Goal: Transaction & Acquisition: Purchase product/service

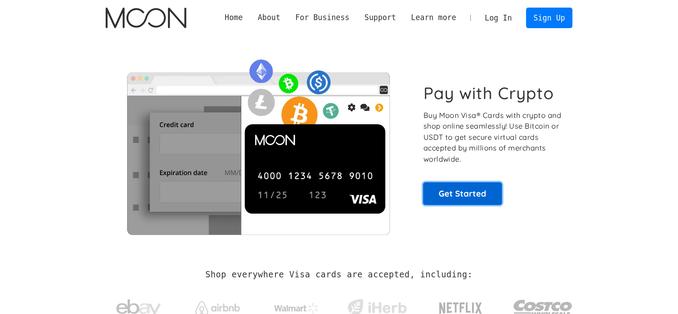
click at [473, 192] on link "Get Started" at bounding box center [462, 193] width 79 height 22
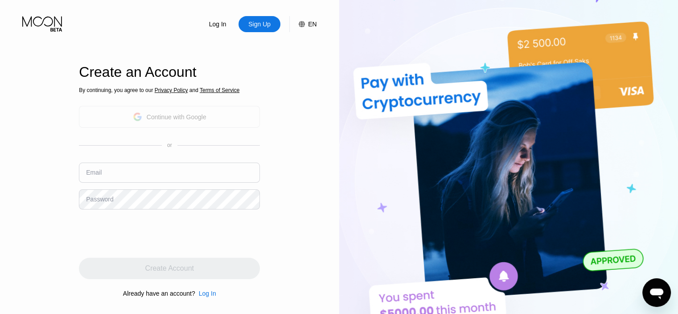
click at [207, 119] on div "Continue with Google" at bounding box center [169, 117] width 181 height 22
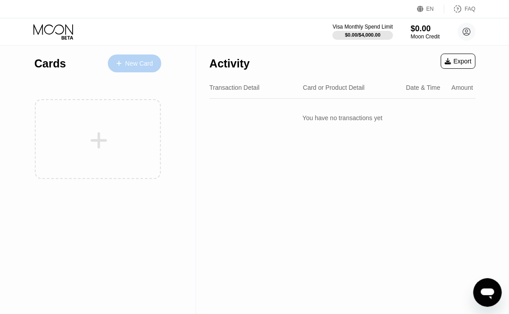
click at [134, 70] on div "New Card" at bounding box center [135, 63] width 54 height 18
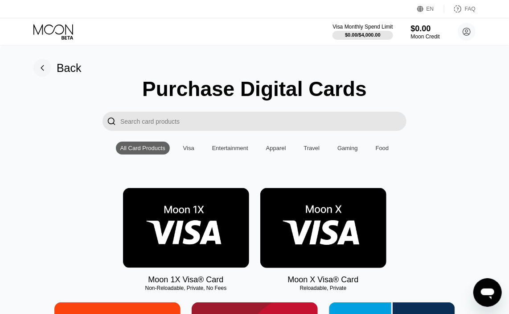
click at [208, 233] on img at bounding box center [186, 228] width 126 height 80
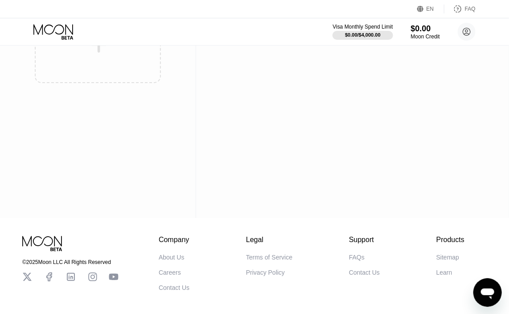
scroll to position [106, 0]
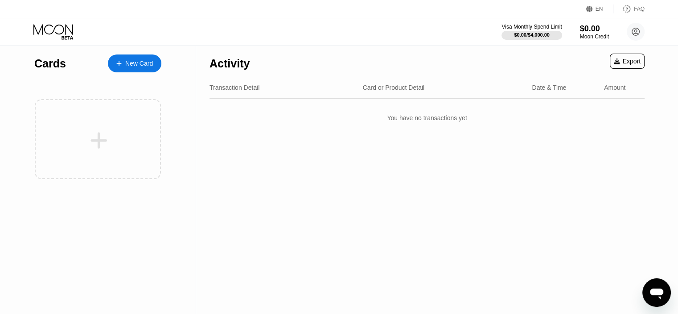
click at [140, 63] on div "New Card" at bounding box center [139, 64] width 28 height 8
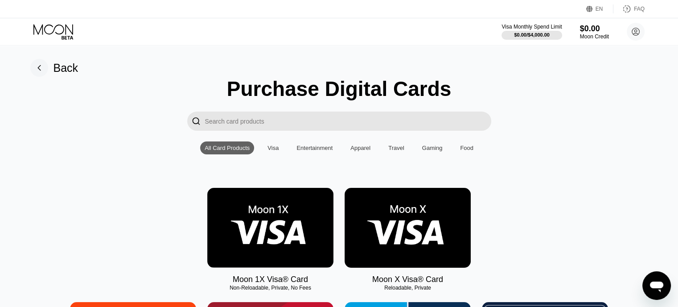
click at [414, 235] on img at bounding box center [408, 228] width 126 height 80
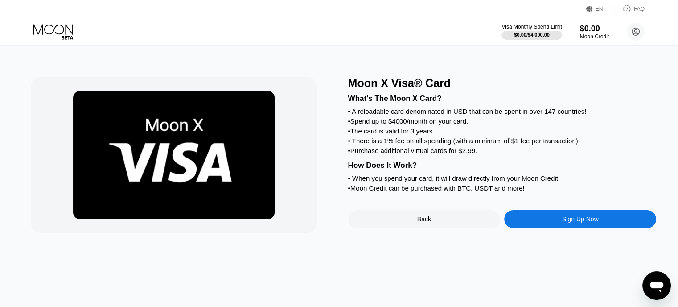
click at [567, 223] on div "Sign Up Now" at bounding box center [580, 218] width 37 height 7
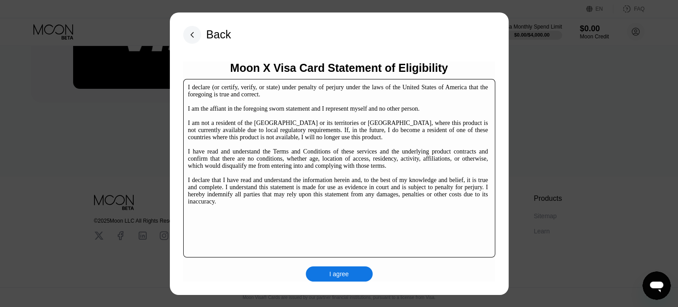
scroll to position [136, 0]
click at [343, 272] on div "I agree" at bounding box center [340, 274] width 20 height 8
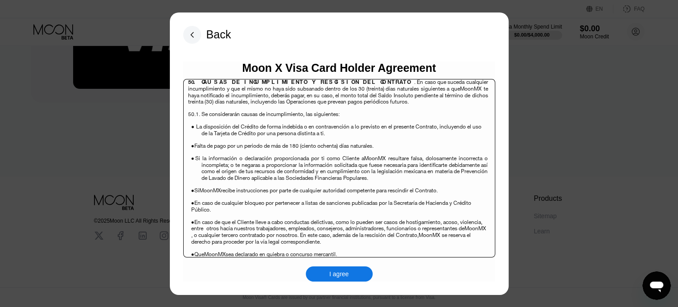
scroll to position [5786, 0]
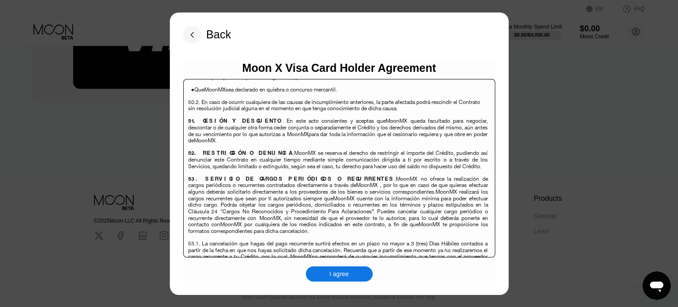
click at [334, 275] on div "I agree" at bounding box center [340, 274] width 20 height 8
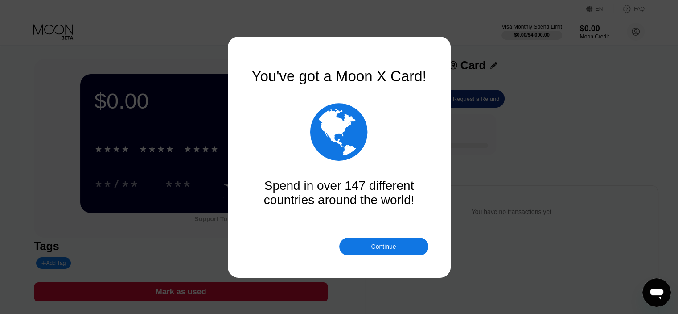
click at [366, 251] on div "Continue" at bounding box center [383, 246] width 89 height 18
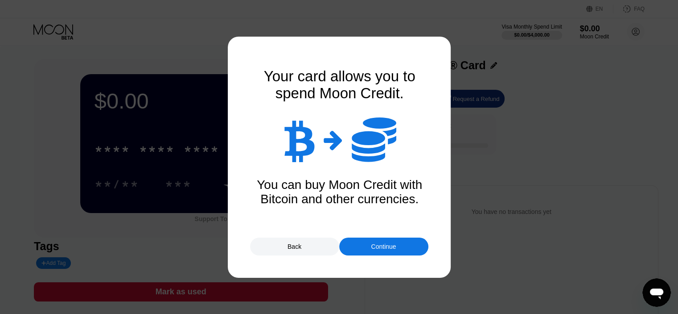
click at [392, 249] on div "Continue" at bounding box center [383, 246] width 25 height 7
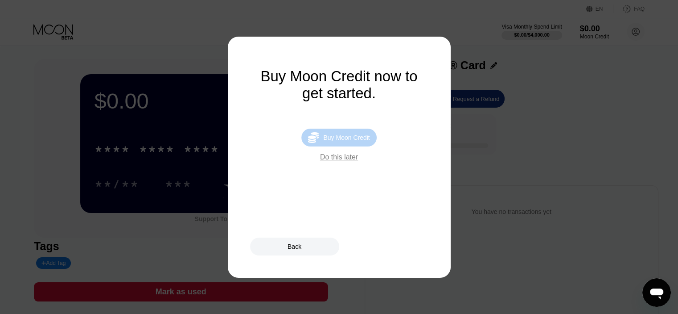
click at [331, 141] on div "Buy Moon Credit" at bounding box center [346, 137] width 46 height 7
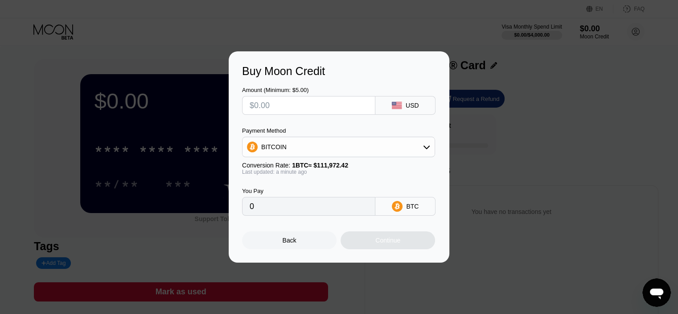
click at [376, 151] on div "BITCOIN" at bounding box center [339, 147] width 192 height 18
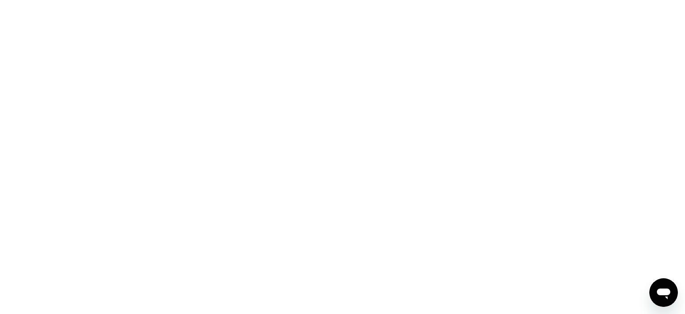
click at [318, 133] on div at bounding box center [342, 157] width 685 height 314
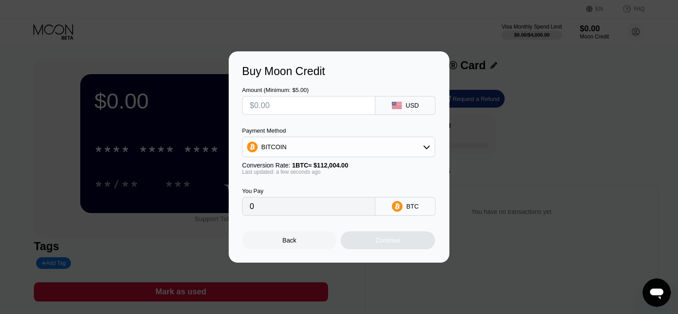
click at [427, 150] on icon at bounding box center [426, 146] width 7 height 7
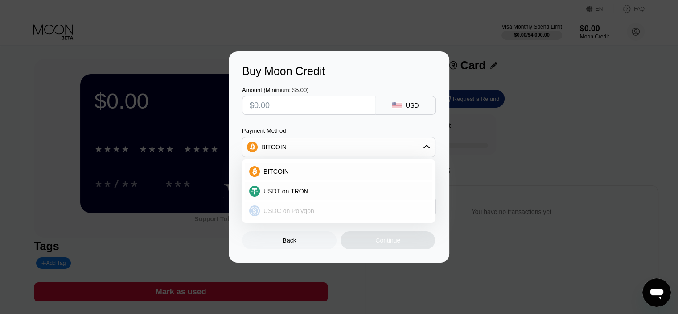
click at [373, 214] on div "USDC on Polygon" at bounding box center [344, 210] width 168 height 7
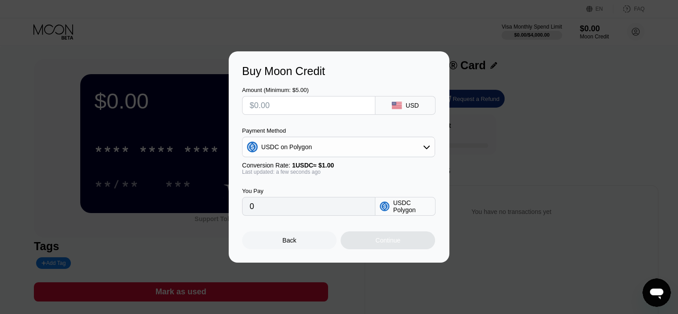
click at [316, 212] on input "0" at bounding box center [309, 206] width 118 height 18
click at [310, 101] on input "text" at bounding box center [309, 105] width 118 height 18
type input "$1"
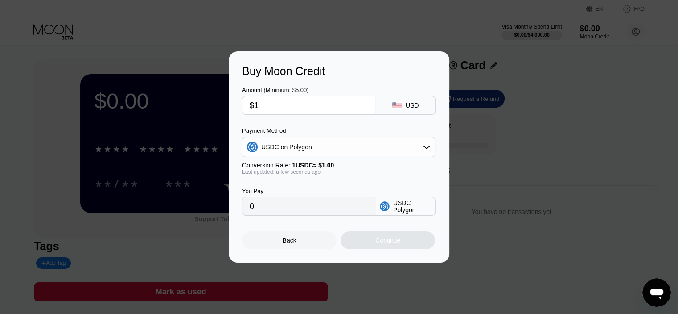
type input "1.00000000"
type input "$13"
type input "13.00000000"
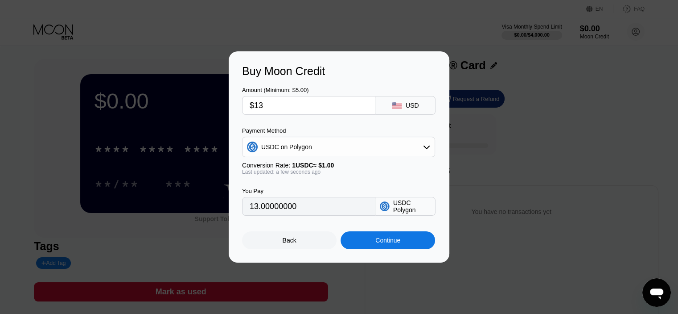
type input "$131"
type input "131.00000000"
type input "$131.5"
type input "131.50000000"
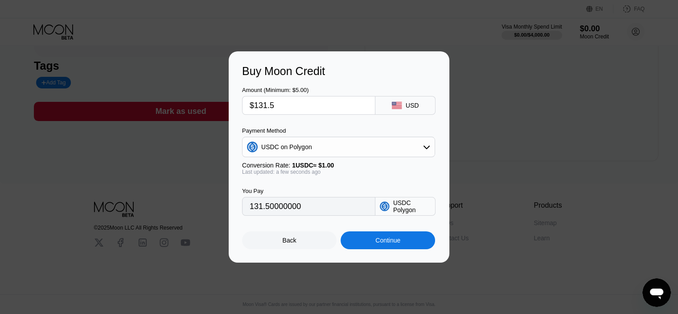
type input "$131.5"
click at [387, 243] on div "Continue" at bounding box center [388, 239] width 25 height 7
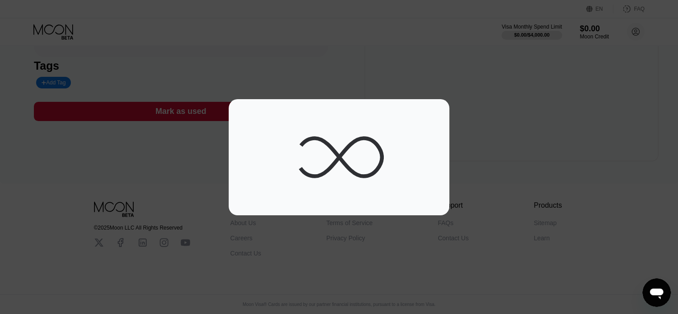
scroll to position [0, 0]
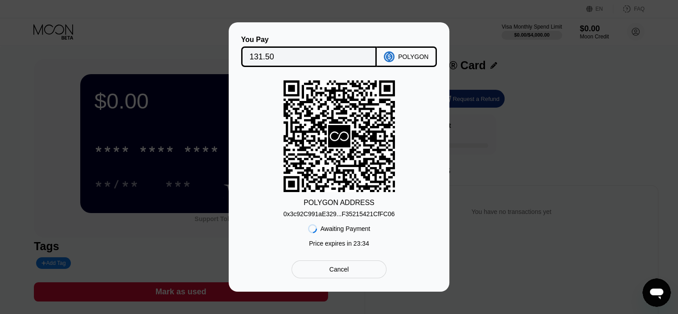
click at [330, 213] on div "0x3c92C991aE329...F35215421CfFC06" at bounding box center [340, 213] width 112 height 7
click at [346, 213] on div "0x3c92C991aE329...F35215421CfFC06" at bounding box center [340, 213] width 112 height 7
drag, startPoint x: 344, startPoint y: 215, endPoint x: 351, endPoint y: 215, distance: 7.2
click at [344, 215] on div "0x3c92C991aE329...F35215421CfFC06" at bounding box center [340, 213] width 112 height 7
click at [410, 58] on div "POLYGON" at bounding box center [413, 56] width 30 height 7
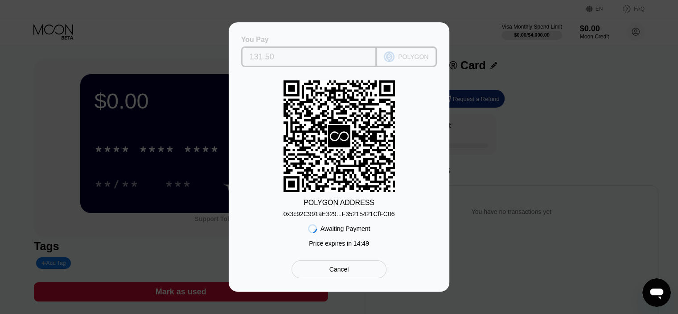
drag, startPoint x: 381, startPoint y: 33, endPoint x: 328, endPoint y: 48, distance: 55.6
click at [328, 48] on div "You Pay 131.50 POLYGON" at bounding box center [339, 51] width 194 height 31
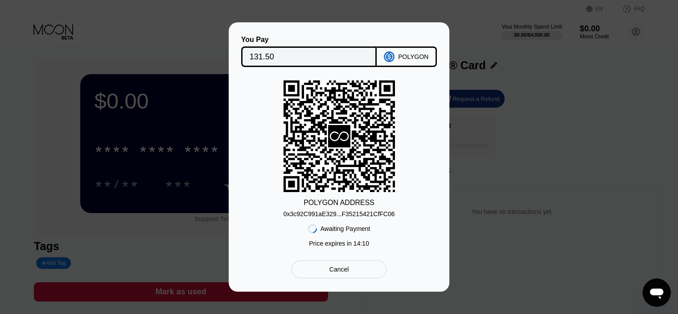
click at [381, 216] on div "0x3c92C991aE329...F35215421CfFC06" at bounding box center [340, 213] width 112 height 7
click at [355, 213] on div "0x3c92C991aE329...F35215421CfFC06" at bounding box center [340, 213] width 112 height 7
click at [530, 122] on div "You Pay 131.50 POLYGON POLYGON ADDRESS 0x3c92C991aE329...F35215421CfFC06 Awaiti…" at bounding box center [339, 156] width 678 height 269
click at [553, 142] on div "You Pay 131.50 POLYGON POLYGON ADDRESS 0x3c92C991aE329...F35215421CfFC06 Awaiti…" at bounding box center [339, 156] width 678 height 269
click at [314, 235] on div "Awaiting Payment Price expires in 11 : 23" at bounding box center [339, 234] width 62 height 34
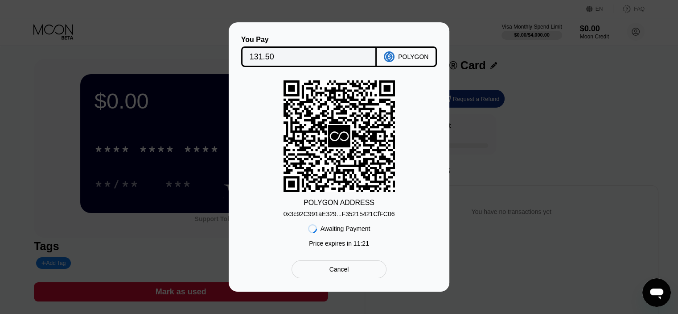
click at [656, 292] on icon "Open messaging window" at bounding box center [656, 293] width 13 height 11
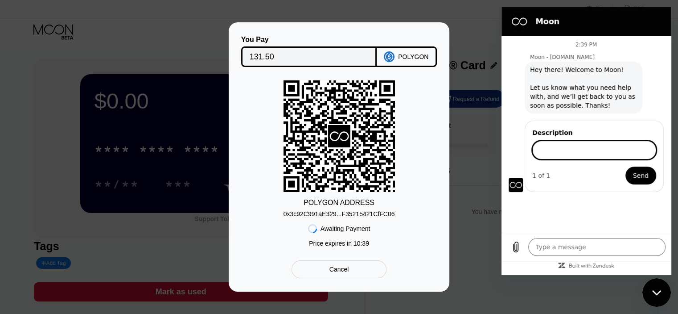
click at [575, 153] on input "Description" at bounding box center [595, 150] width 124 height 19
click at [366, 215] on div "0x3c92C991aE329...F35215421CfFC06" at bounding box center [340, 213] width 112 height 7
click at [593, 149] on input "Description" at bounding box center [595, 150] width 124 height 19
click at [559, 148] on input "Description" at bounding box center [595, 150] width 124 height 19
type textarea "x"
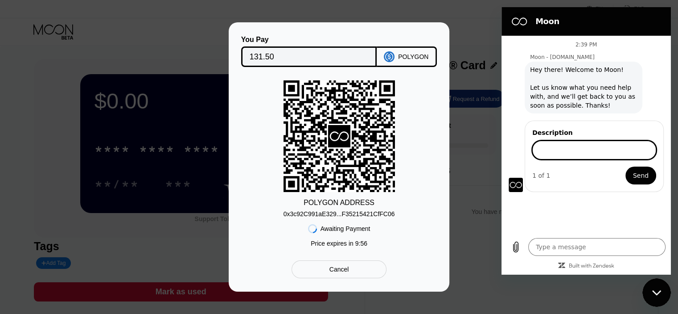
paste input "Card recharge failure"
type input "Card recharge failure"
click at [639, 176] on span "Send" at bounding box center [641, 175] width 16 height 11
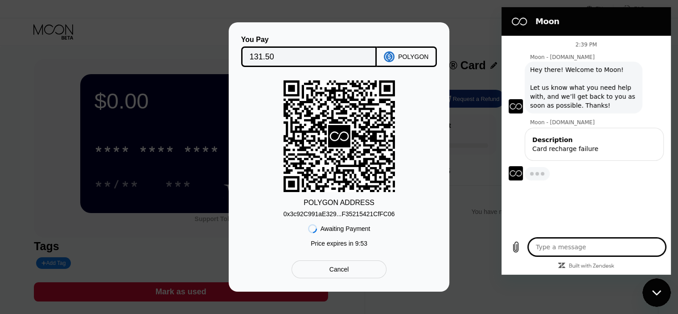
type textarea "x"
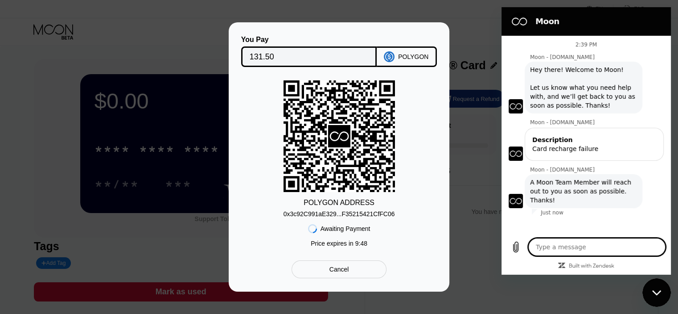
click at [580, 245] on textarea at bounding box center [597, 247] width 137 height 18
type textarea "س"
type textarea "x"
type textarea "سل"
type textarea "x"
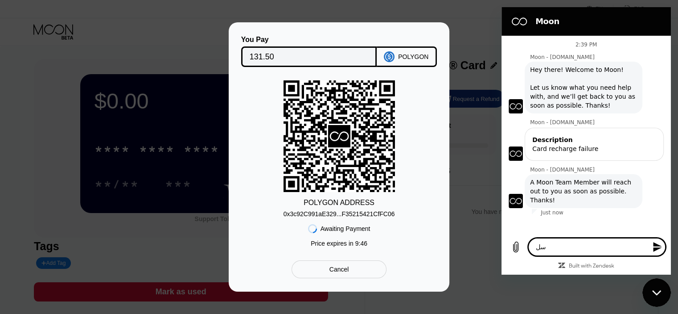
type textarea "سلا"
type textarea "x"
type textarea "سلام"
type textarea "x"
type textarea "سلام"
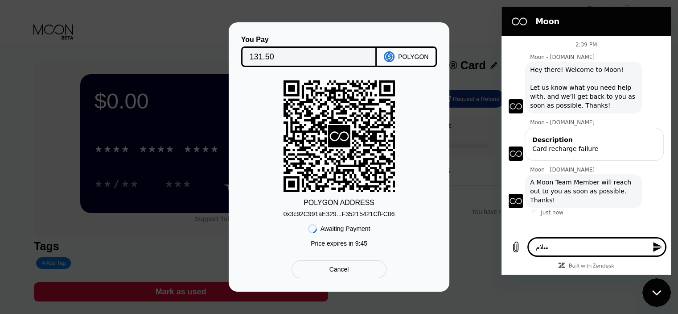
type textarea "x"
type textarea "سلام"
type textarea "x"
type textarea "سلا"
type textarea "x"
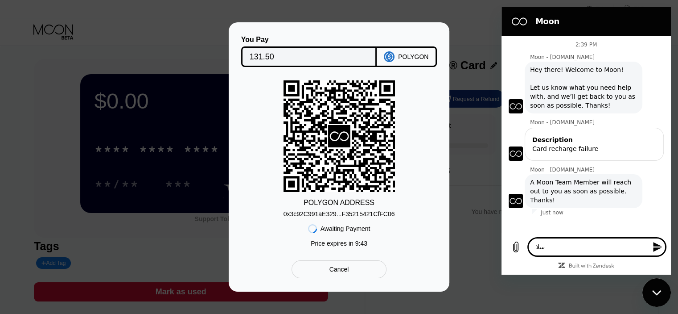
type textarea "سل"
type textarea "x"
type textarea "س"
type textarea "x"
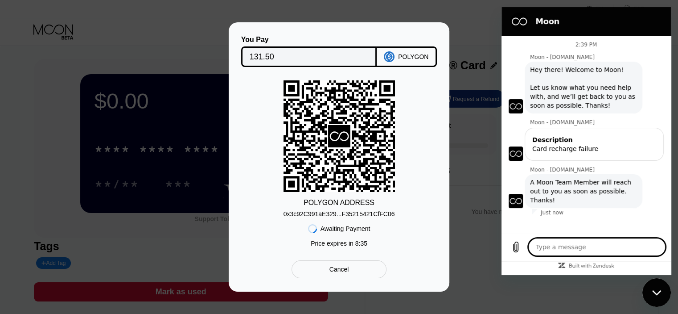
type textarea "x"
click at [576, 250] on textarea at bounding box center [597, 247] width 137 height 18
click at [583, 247] on textarea at bounding box center [597, 247] width 137 height 18
paste textarea "Hello. I sent the amount that was supposed to charge my card via crypto, but yo…"
type textarea "Hello. I sent the amount that was supposed to charge my card via crypto, but yo…"
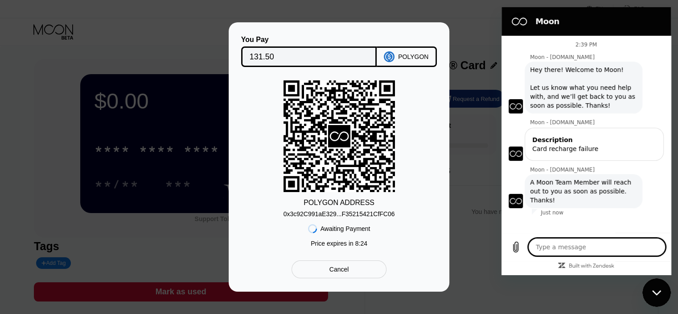
type textarea "x"
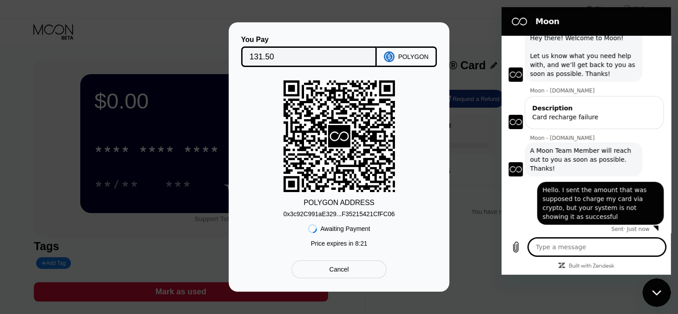
scroll to position [33, 0]
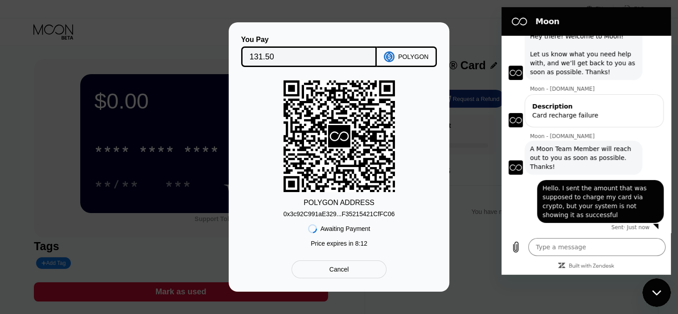
type textarea "x"
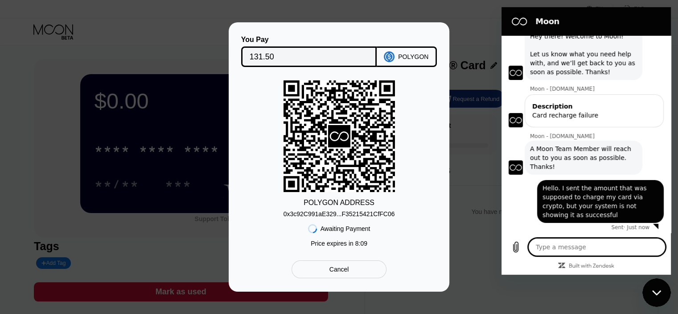
click at [567, 248] on textarea at bounding box center [597, 247] width 137 height 18
paste textarea "https://polygonscan.com/address/0x3c92C991aE329eE1C81d0C3ecF35215421CfFC06#toke…"
type textarea "https://polygonscan.com/address/0x3c92C991aE329eE1C81d0C3ecF35215421CfFC06#toke…"
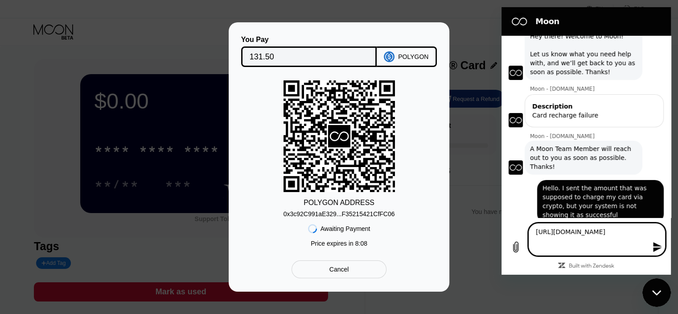
type textarea "x"
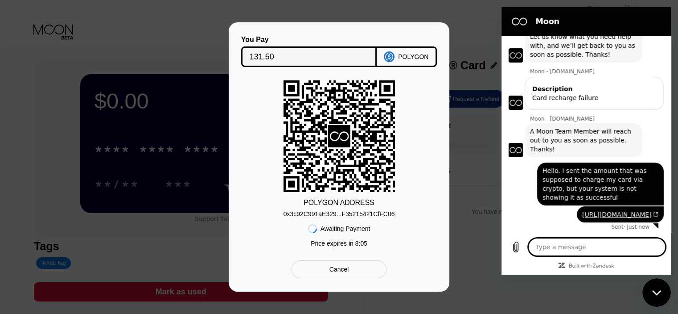
scroll to position [68, 0]
click at [395, 58] on icon at bounding box center [389, 56] width 11 height 11
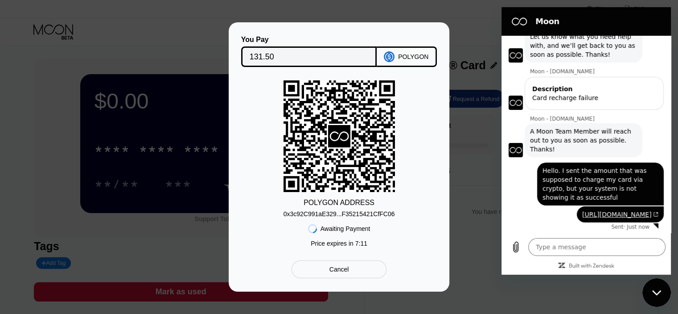
click at [472, 176] on div "You Pay 131.50 POLYGON POLYGON ADDRESS 0x3c92C991aE329...F35215421CfFC06 Awaiti…" at bounding box center [339, 156] width 678 height 269
click at [478, 182] on div "You Pay 131.50 POLYGON POLYGON ADDRESS 0x3c92C991aE329...F35215421CfFC06 Awaiti…" at bounding box center [339, 156] width 678 height 269
click at [475, 149] on div "You Pay 131.50 POLYGON POLYGON ADDRESS 0x3c92C991aE329...F35215421CfFC06 Awaiti…" at bounding box center [339, 156] width 678 height 269
click at [516, 250] on icon "Upload file" at bounding box center [516, 246] width 11 height 11
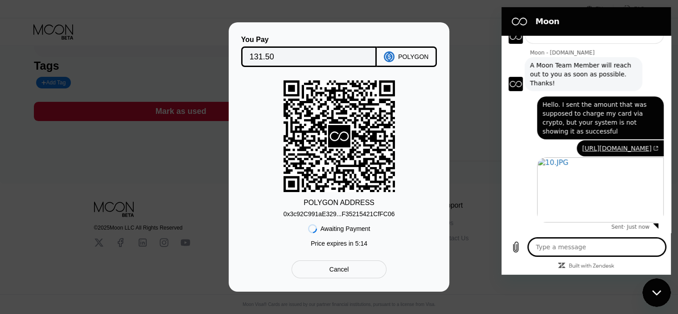
scroll to position [0, 0]
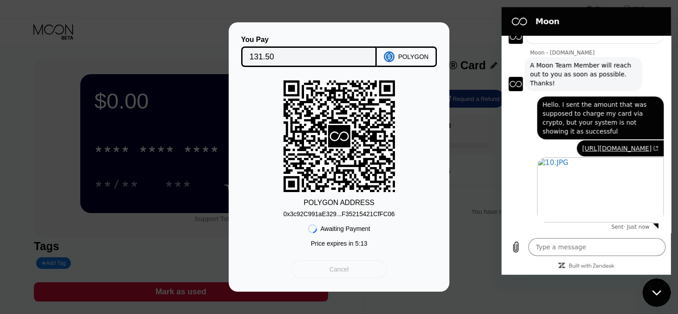
click at [365, 271] on div "Cancel" at bounding box center [339, 269] width 95 height 18
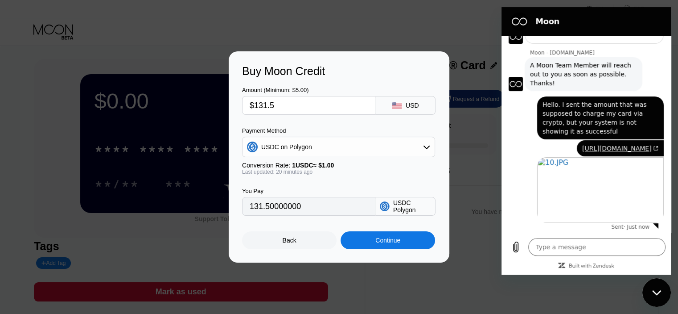
click at [388, 244] on div "Continue" at bounding box center [388, 239] width 25 height 7
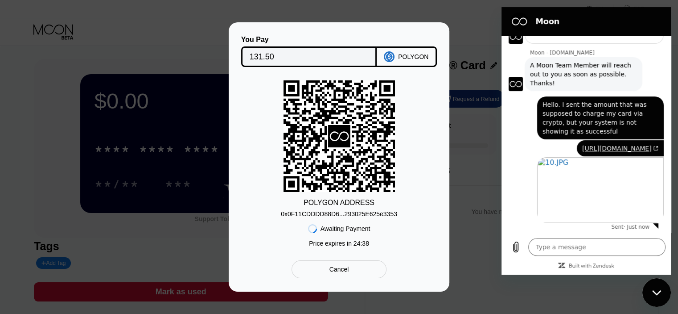
click at [366, 272] on div "Cancel" at bounding box center [339, 269] width 95 height 18
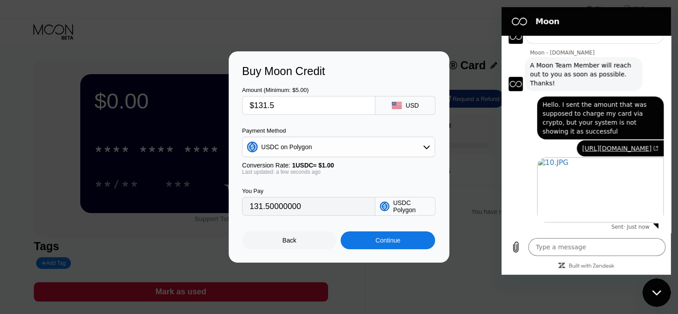
click at [293, 244] on div "Back" at bounding box center [290, 239] width 14 height 7
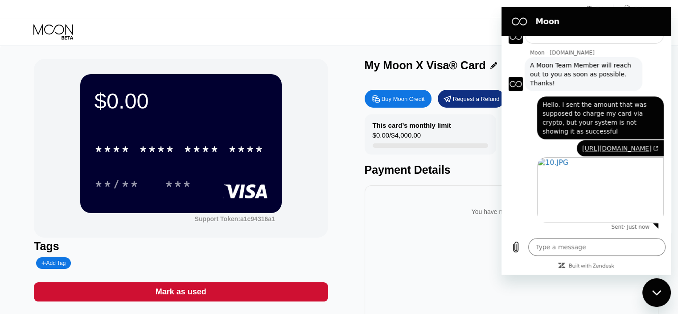
click at [337, 185] on div "$0.00 * * * * * * * * * * * * **** **/** *** Support Token: a1c94316a1 Tags Add…" at bounding box center [339, 200] width 611 height 282
click at [653, 285] on div "Close messaging window" at bounding box center [657, 292] width 27 height 27
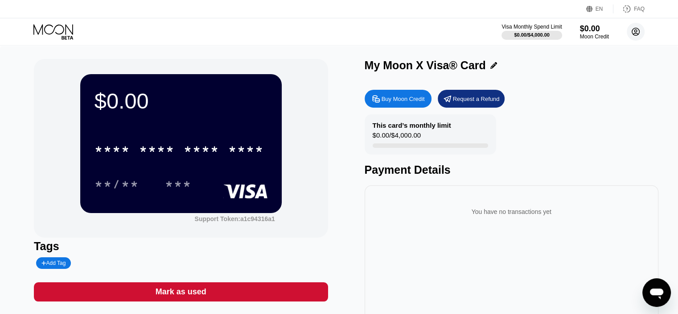
click at [641, 34] on circle at bounding box center [636, 32] width 18 height 18
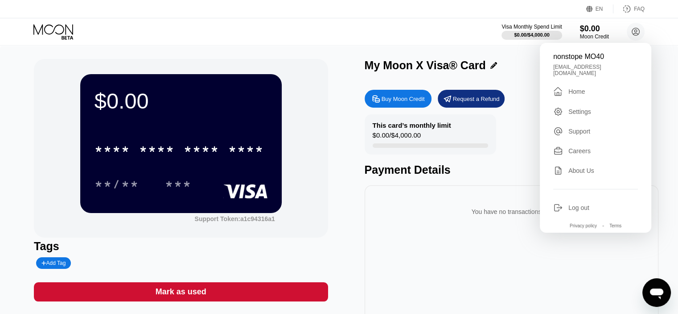
click at [578, 128] on div "Support" at bounding box center [580, 131] width 22 height 7
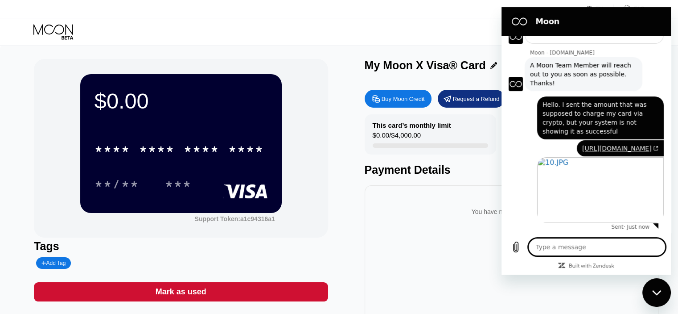
click at [462, 180] on div "Buy Moon Credit Request a Refund This card’s monthly limit $0.00 / $4,000.00 Pa…" at bounding box center [512, 213] width 294 height 256
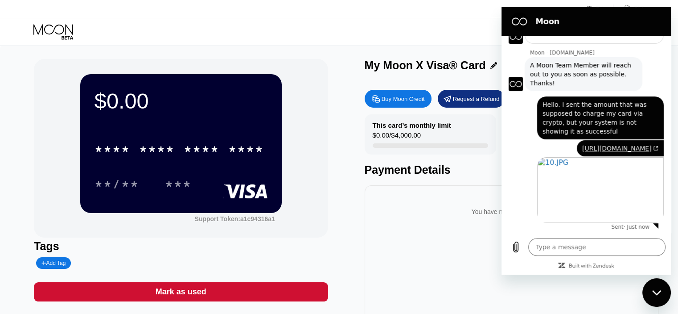
click at [430, 229] on div "You have no transactions yet" at bounding box center [512, 263] width 294 height 156
click at [462, 41] on div "Visa Monthly Spend Limit $0.00 / $4,000.00 $0.00 Moon Credit nonstope MO40 nons…" at bounding box center [339, 31] width 678 height 27
click at [659, 293] on icon "Close messaging window" at bounding box center [657, 292] width 9 height 6
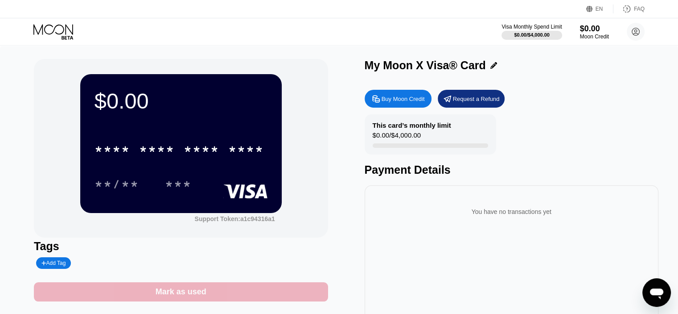
click at [210, 299] on div "Mark as used" at bounding box center [181, 291] width 294 height 19
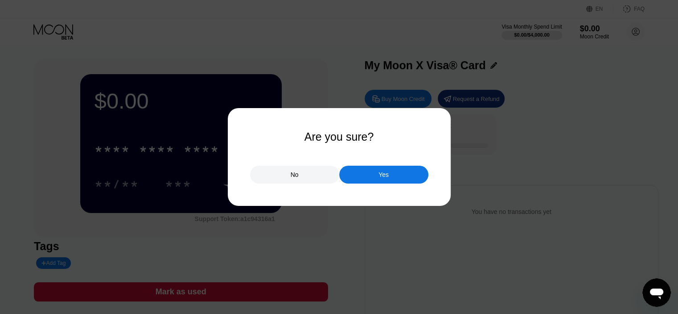
click at [303, 180] on div "No" at bounding box center [294, 174] width 89 height 18
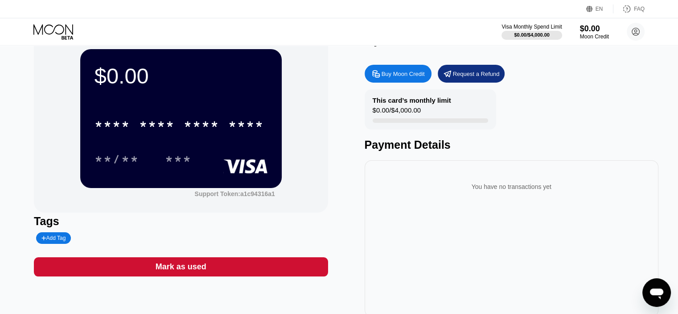
scroll to position [25, 0]
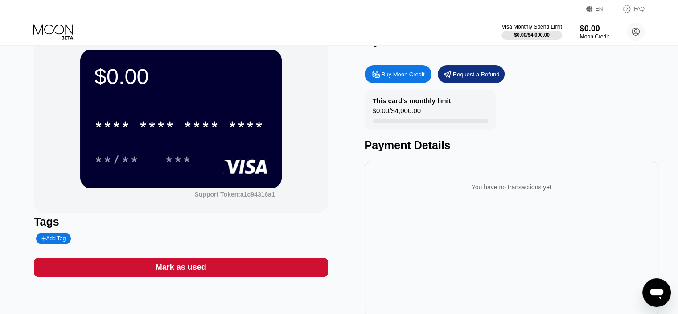
click at [537, 241] on div "You have no transactions yet" at bounding box center [512, 239] width 294 height 156
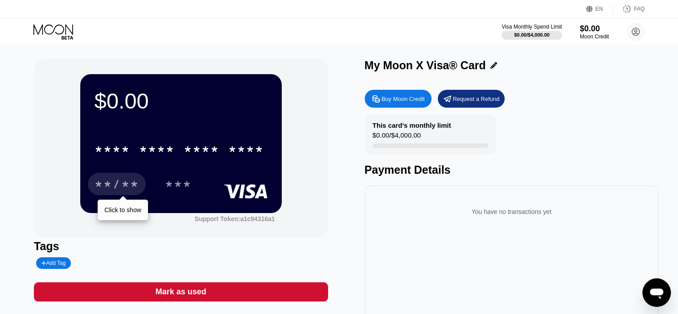
click at [132, 185] on div "**/**" at bounding box center [117, 185] width 45 height 14
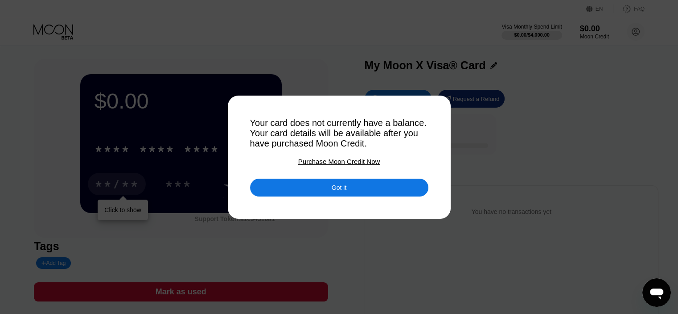
click at [334, 188] on div "Got it" at bounding box center [339, 187] width 15 height 8
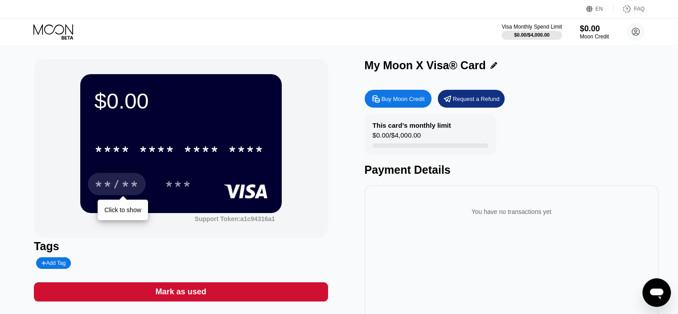
click at [492, 66] on icon at bounding box center [494, 65] width 7 height 7
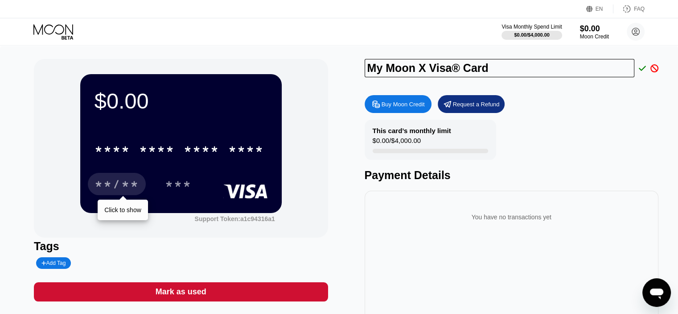
click at [653, 68] on icon at bounding box center [655, 68] width 8 height 8
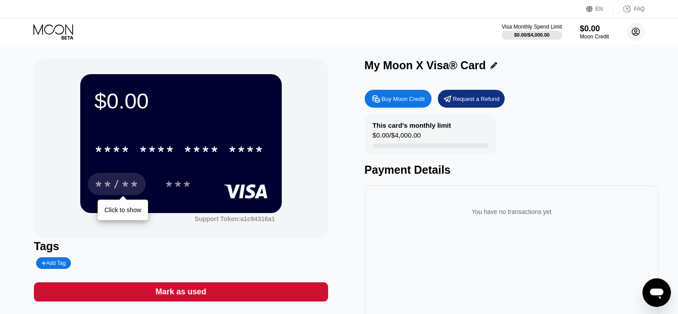
click at [638, 29] on circle at bounding box center [636, 32] width 18 height 18
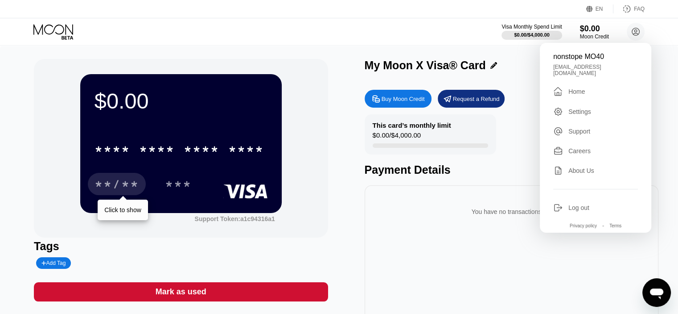
click at [583, 108] on div "Settings" at bounding box center [580, 111] width 23 height 7
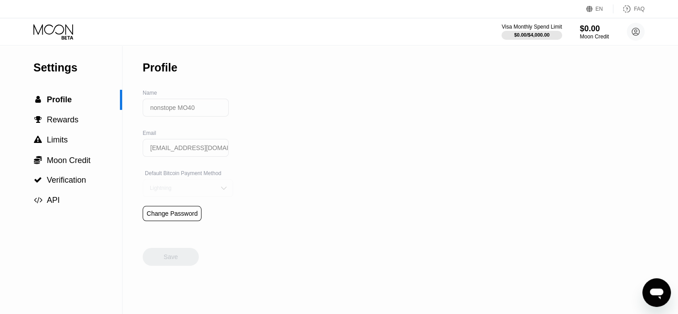
click at [219, 192] on img at bounding box center [223, 187] width 9 height 9
click at [264, 219] on div "Settings  Profile  Rewards  Limits  Moon Credit  Verification  API Profil…" at bounding box center [339, 179] width 678 height 268
click at [70, 184] on span "Verification" at bounding box center [66, 179] width 39 height 9
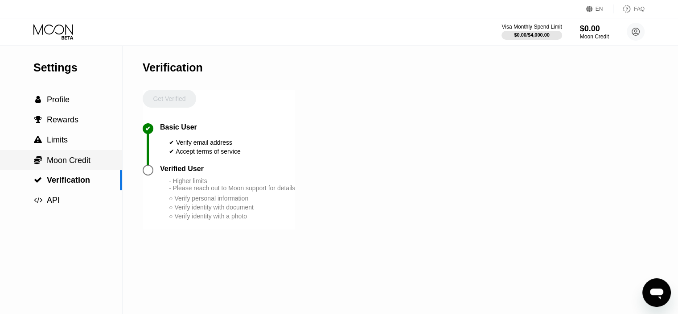
click at [57, 164] on span "Moon Credit" at bounding box center [69, 160] width 44 height 9
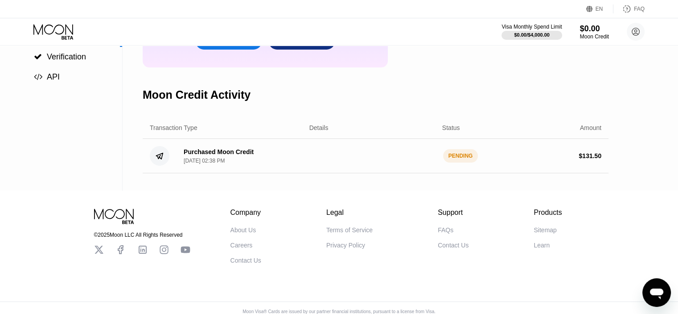
scroll to position [125, 0]
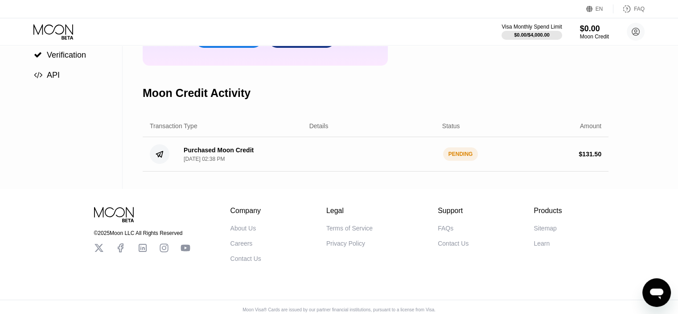
click at [460, 161] on div "PENDING" at bounding box center [460, 153] width 35 height 13
click at [328, 157] on div "Purchased Moon Credit Sep 24, 2025, 02:38 PM PENDING $ 131.50" at bounding box center [376, 154] width 466 height 34
click at [214, 162] on div "Purchased Moon Credit Sep 24, 2025, 02:38 PM" at bounding box center [219, 154] width 70 height 16
click at [151, 164] on circle at bounding box center [160, 154] width 20 height 20
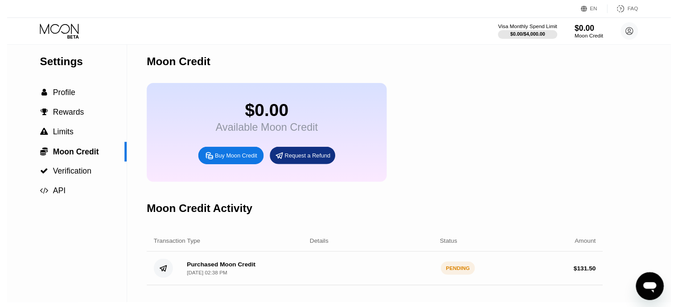
scroll to position [0, 0]
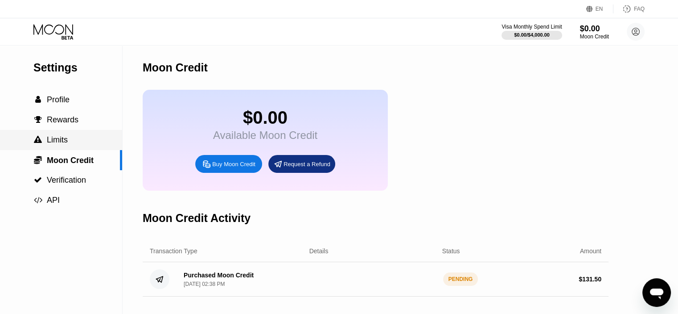
click at [57, 144] on span "Limits" at bounding box center [57, 139] width 21 height 9
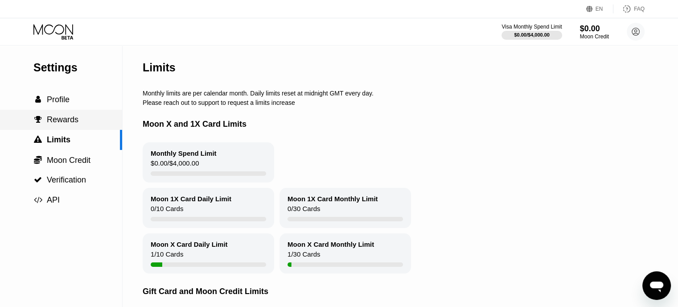
click at [57, 124] on span "Rewards" at bounding box center [63, 119] width 32 height 9
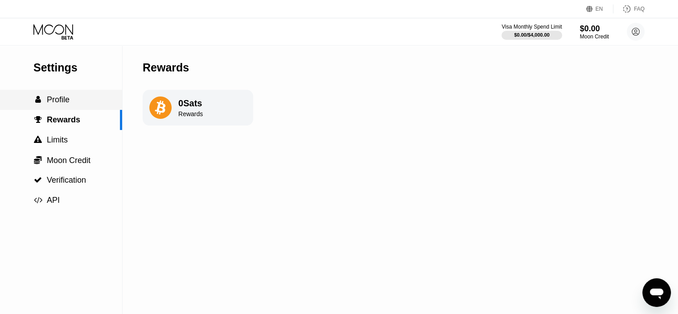
click at [62, 99] on span "Profile" at bounding box center [58, 99] width 23 height 9
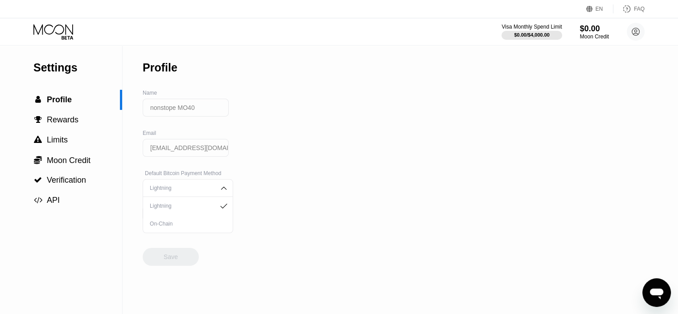
click at [58, 74] on div "Settings" at bounding box center [77, 67] width 89 height 13
click at [59, 29] on icon at bounding box center [53, 32] width 41 height 16
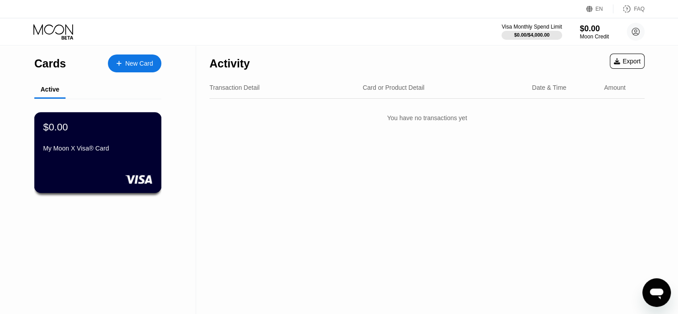
click at [128, 149] on div "My Moon X Visa® Card" at bounding box center [97, 148] width 109 height 7
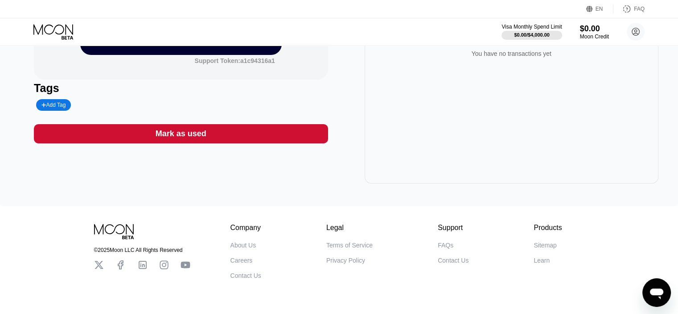
scroll to position [160, 0]
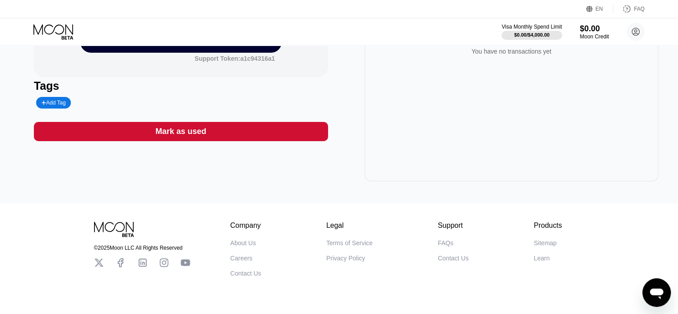
click at [657, 287] on icon "Open messaging window" at bounding box center [657, 292] width 16 height 16
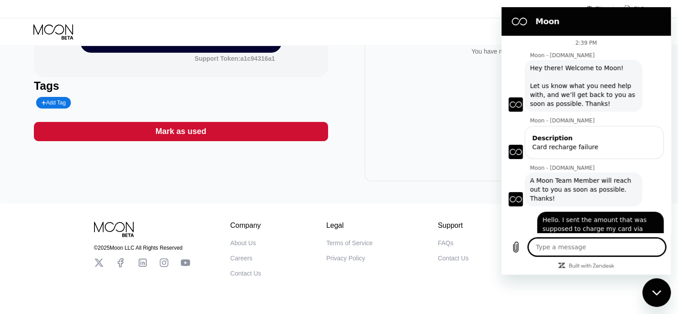
scroll to position [0, 0]
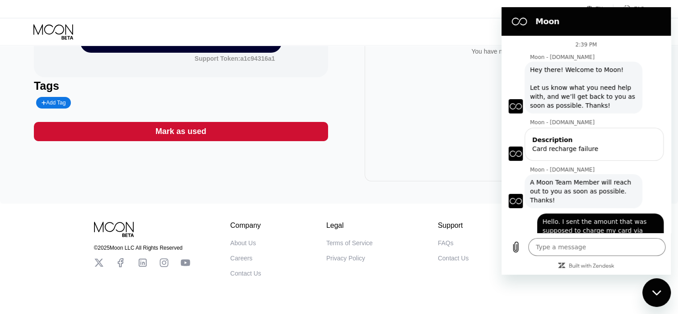
click at [421, 114] on div "You have no transactions yet" at bounding box center [512, 103] width 294 height 156
click at [394, 125] on div "You have no transactions yet" at bounding box center [512, 103] width 294 height 156
click at [651, 296] on div "Close messaging window" at bounding box center [657, 292] width 27 height 27
type textarea "x"
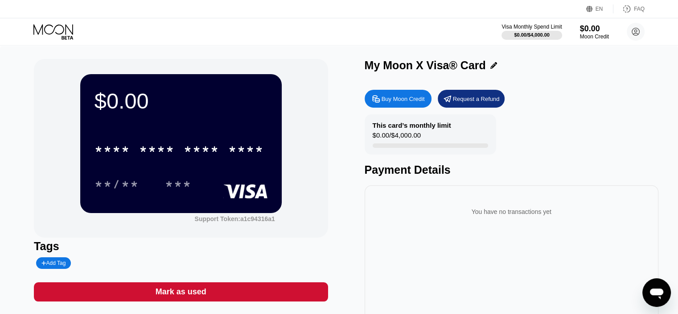
click at [464, 103] on div "Request a Refund" at bounding box center [476, 99] width 47 height 8
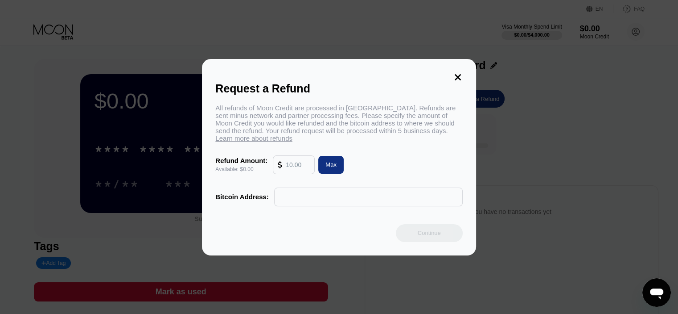
click at [314, 199] on input "text" at bounding box center [368, 197] width 179 height 18
click at [328, 168] on div "Max" at bounding box center [331, 165] width 11 height 8
type input "0.00"
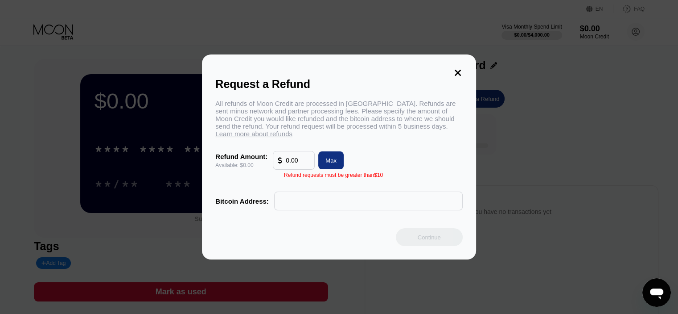
click at [336, 163] on div "Max" at bounding box center [330, 160] width 25 height 18
drag, startPoint x: 304, startPoint y: 167, endPoint x: 278, endPoint y: 164, distance: 26.1
click at [279, 164] on div "0.00" at bounding box center [294, 160] width 32 height 18
click at [302, 201] on input "text" at bounding box center [368, 201] width 179 height 18
click at [323, 210] on input "text" at bounding box center [368, 201] width 179 height 18
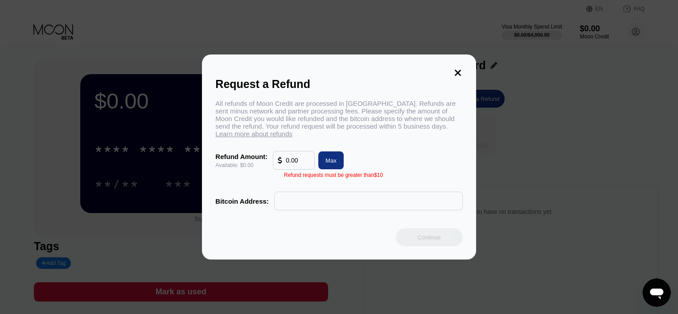
click at [453, 69] on icon at bounding box center [458, 73] width 10 height 10
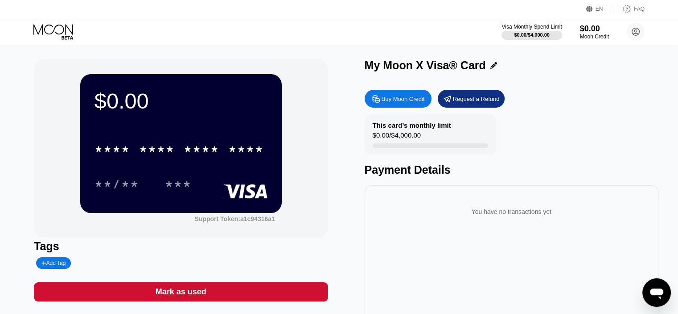
click at [659, 293] on icon "Open messaging window" at bounding box center [656, 293] width 13 height 11
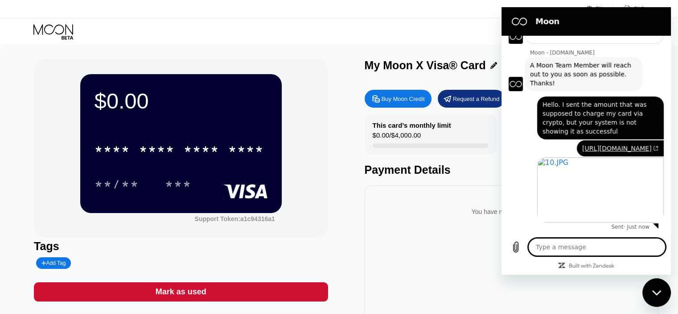
scroll to position [134, 0]
click at [420, 241] on div "You have no transactions yet" at bounding box center [512, 263] width 294 height 156
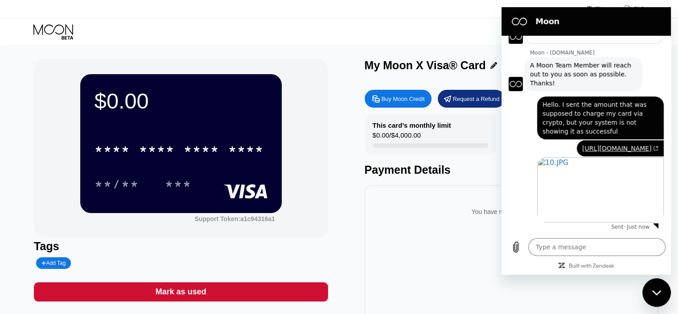
click at [435, 232] on div "You have no transactions yet" at bounding box center [512, 263] width 294 height 156
click at [472, 159] on div "This card’s monthly limit $0.00 / $4,000.00 Payment Details" at bounding box center [512, 145] width 294 height 62
click at [428, 255] on div "You have no transactions yet" at bounding box center [512, 263] width 294 height 156
drag, startPoint x: 464, startPoint y: 254, endPoint x: 18, endPoint y: 267, distance: 445.8
click at [464, 254] on div "You have no transactions yet" at bounding box center [512, 263] width 294 height 156
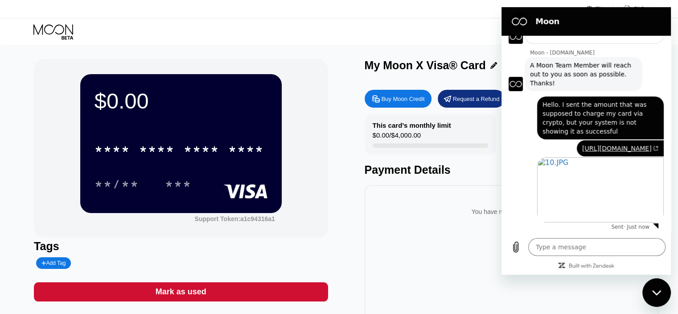
click at [663, 293] on div "Close messaging window" at bounding box center [657, 292] width 27 height 27
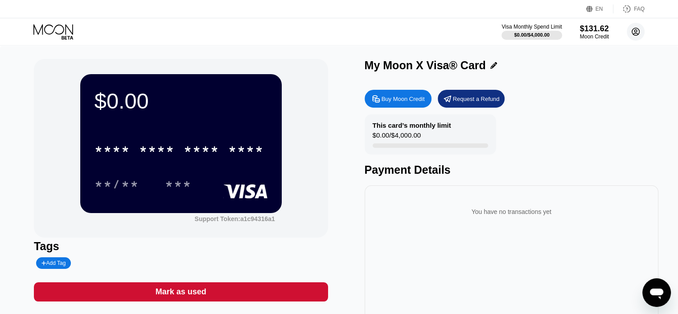
click at [636, 30] on circle at bounding box center [636, 32] width 18 height 18
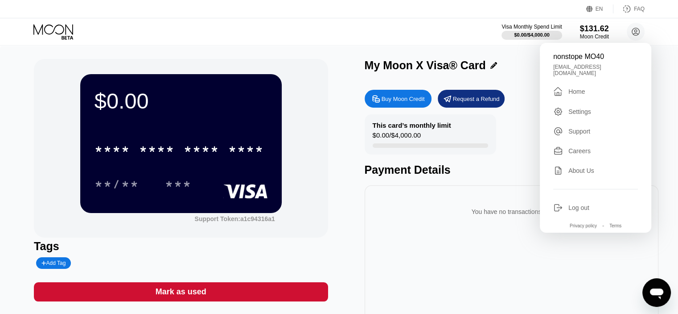
click at [572, 167] on div "About Us" at bounding box center [582, 170] width 26 height 7
click at [573, 110] on div "Settings" at bounding box center [580, 111] width 23 height 7
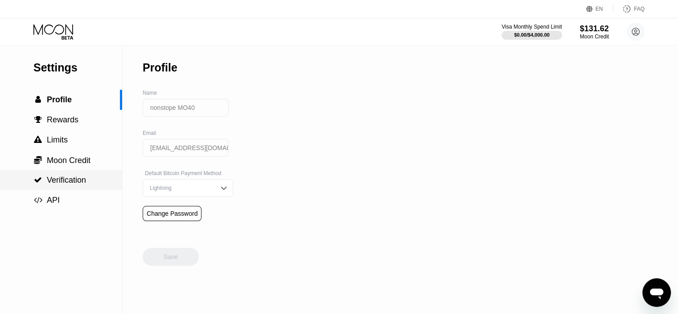
click at [55, 182] on span "Verification" at bounding box center [66, 179] width 39 height 9
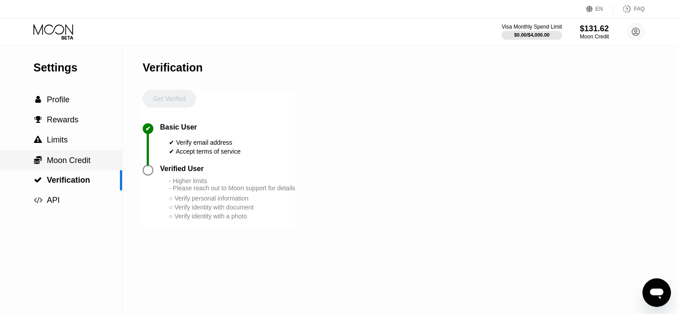
click at [58, 168] on div " Moon Credit" at bounding box center [61, 160] width 122 height 20
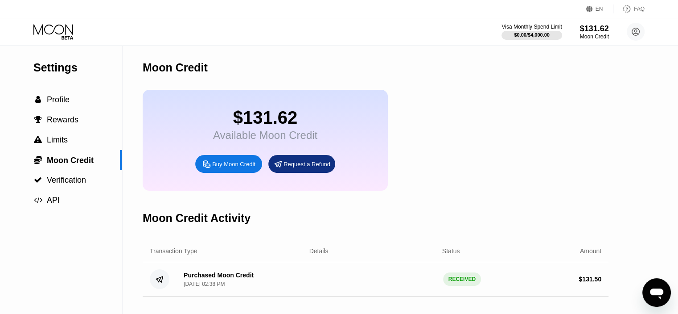
click at [189, 125] on div "$131.62 Available Moon Credit Buy Moon Credit Request a Refund" at bounding box center [265, 140] width 245 height 101
click at [71, 103] on div " Profile" at bounding box center [61, 99] width 122 height 9
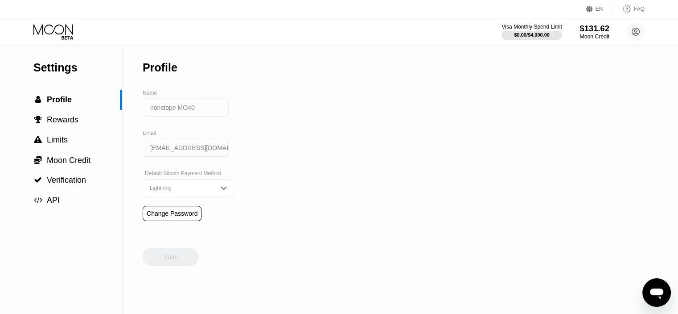
click at [584, 32] on div "$131.62" at bounding box center [595, 28] width 30 height 9
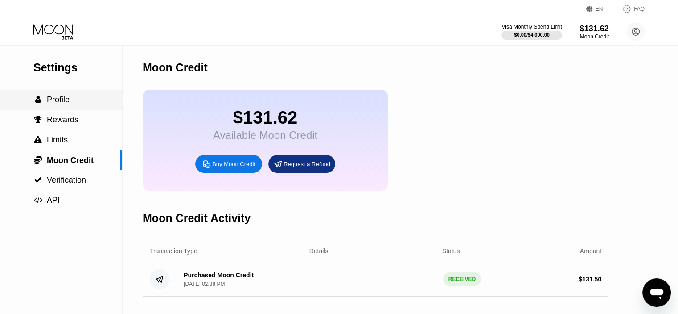
click at [58, 104] on span "Profile" at bounding box center [58, 99] width 23 height 9
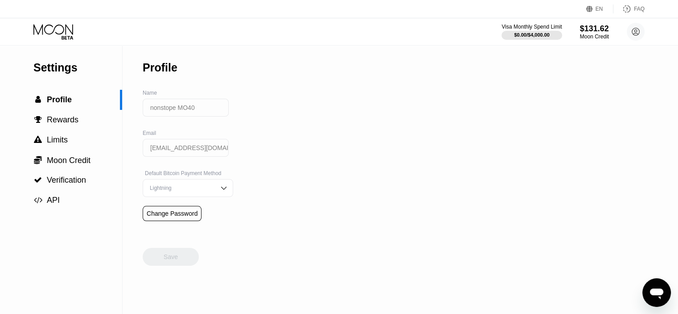
drag, startPoint x: 69, startPoint y: 32, endPoint x: 168, endPoint y: 2, distance: 103.0
click at [70, 32] on icon at bounding box center [53, 32] width 41 height 16
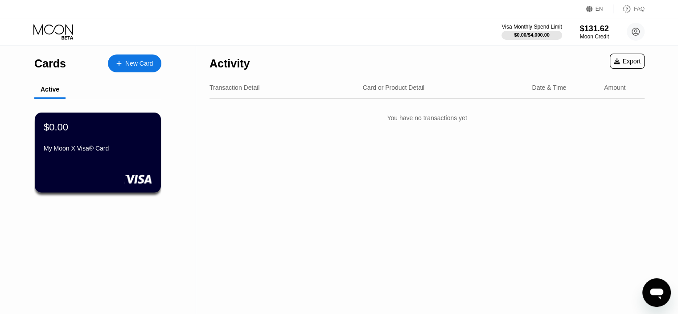
click at [649, 284] on icon "Open messaging window" at bounding box center [657, 292] width 16 height 16
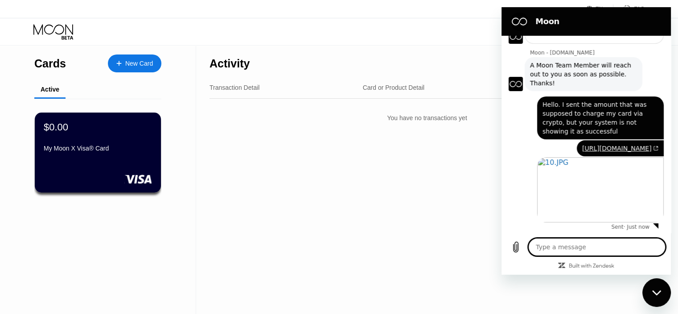
type textarea "x"
click at [612, 247] on textarea at bounding box center [597, 247] width 137 height 18
type textarea "x"
type textarea "m"
type textarea "x"
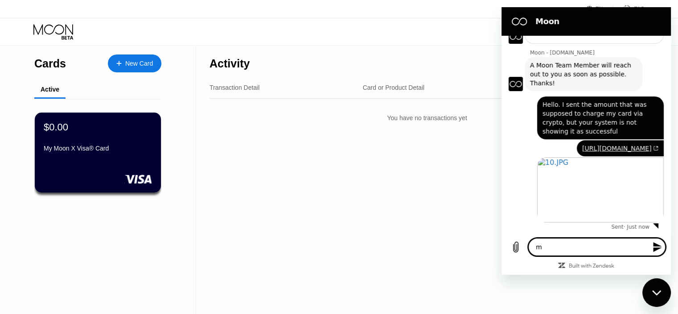
type textarea "my"
type textarea "x"
type textarea "my"
type textarea "x"
type textarea "my i"
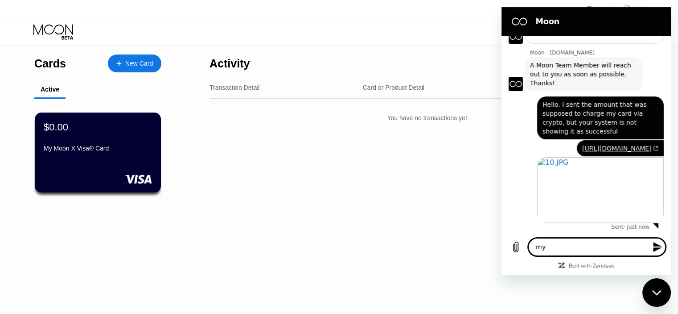
type textarea "x"
type textarea "my is"
type textarea "x"
type textarea "my iss"
type textarea "x"
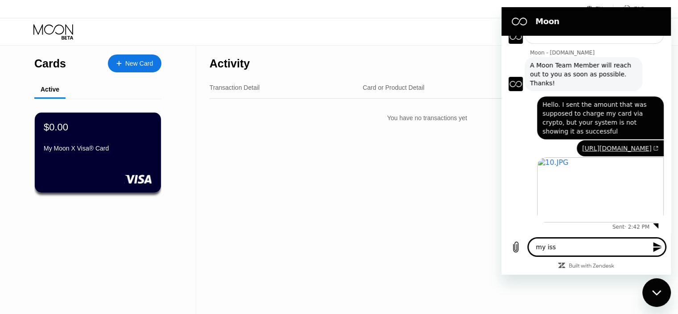
type textarea "my issu"
type textarea "x"
type textarea "my issue"
type textarea "x"
type textarea "my issue"
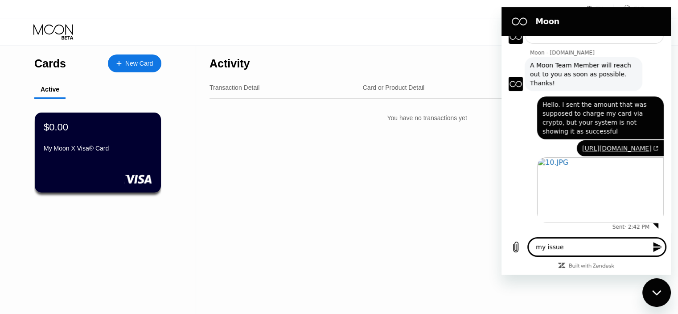
type textarea "x"
type textarea "my issue s"
type textarea "x"
type textarea "my issue so"
type textarea "x"
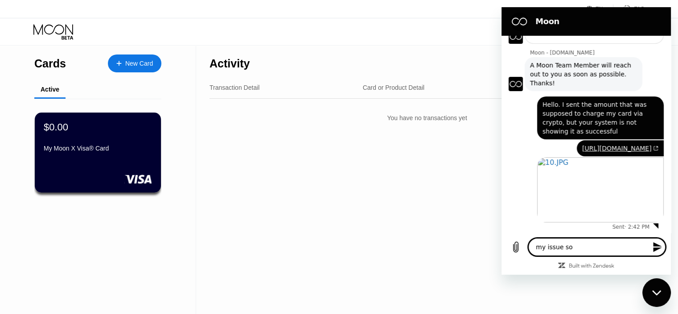
type textarea "my issue sol"
type textarea "x"
type textarea "my issue solv"
type textarea "x"
type textarea "my issue solve"
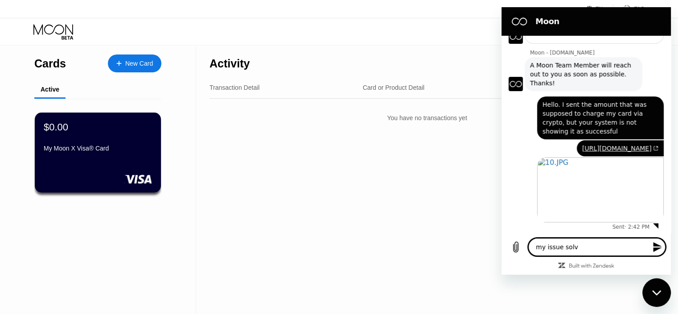
type textarea "x"
type textarea "my issue solved"
type textarea "x"
type textarea "my issue solved"
type textarea "x"
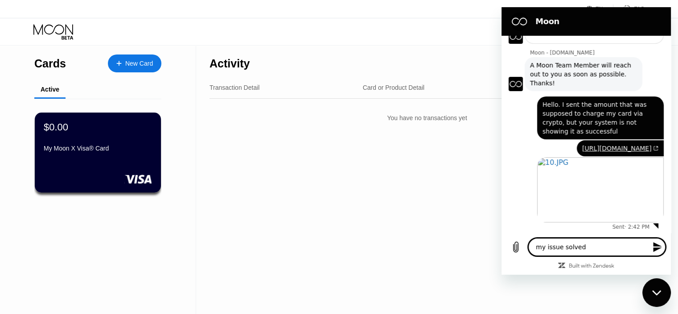
type textarea "my issue solved"
type textarea "x"
type textarea "my issue solved t"
type textarea "x"
type textarea "my issue solved tn"
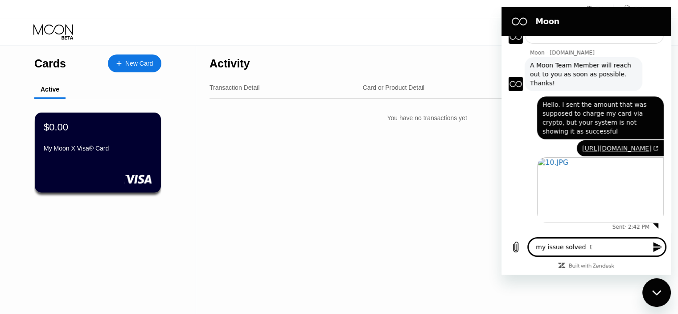
type textarea "x"
type textarea "my issue solved tnx"
type textarea "x"
type textarea "my issue solved tnx"
type textarea "x"
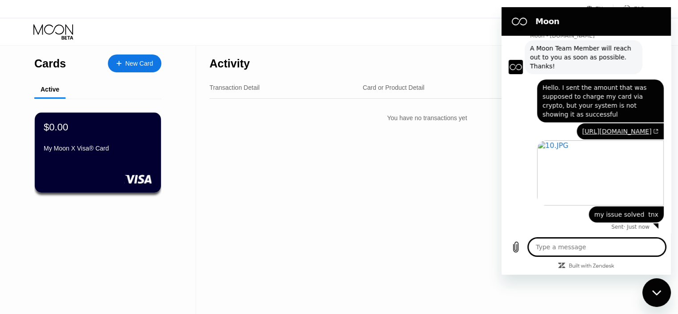
scroll to position [151, 0]
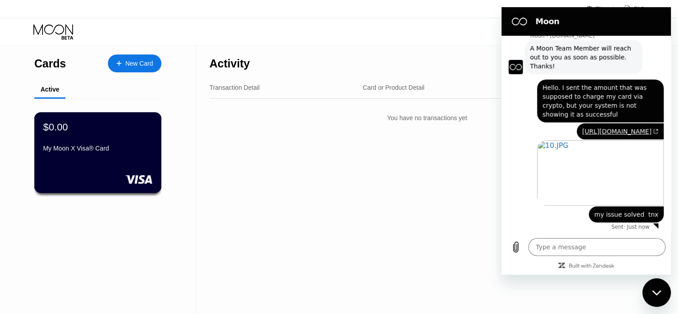
click at [135, 155] on div "My Moon X Visa® Card" at bounding box center [97, 150] width 109 height 11
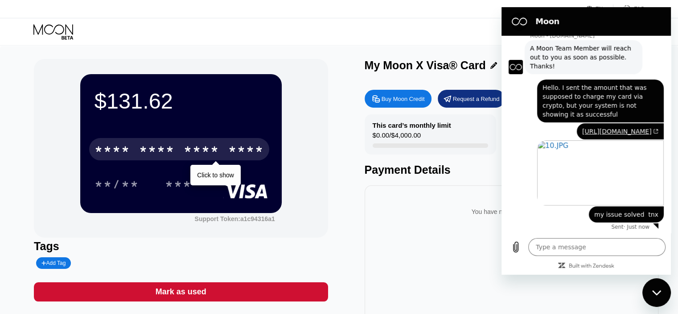
click at [120, 145] on div "* * * *" at bounding box center [113, 150] width 36 height 14
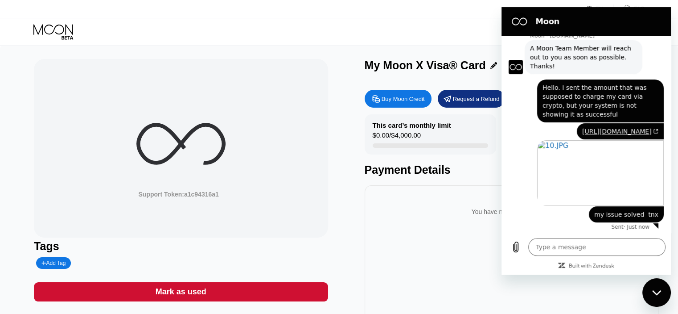
click at [652, 285] on div "Close messaging window" at bounding box center [657, 292] width 27 height 27
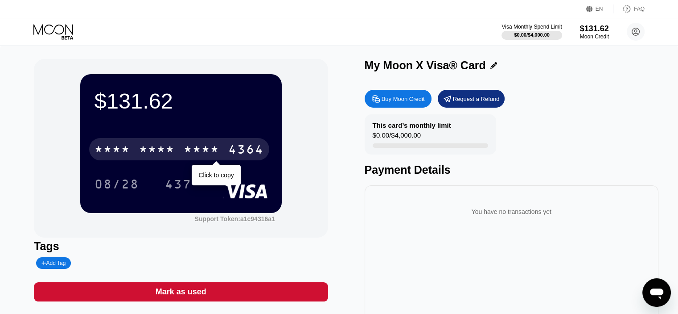
click at [210, 155] on div "* * * *" at bounding box center [202, 150] width 36 height 14
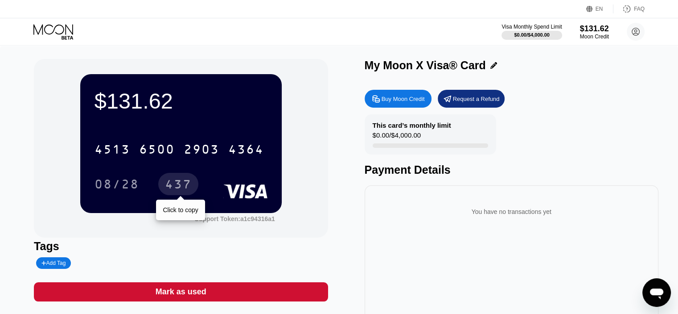
click at [187, 190] on div "437" at bounding box center [178, 185] width 27 height 14
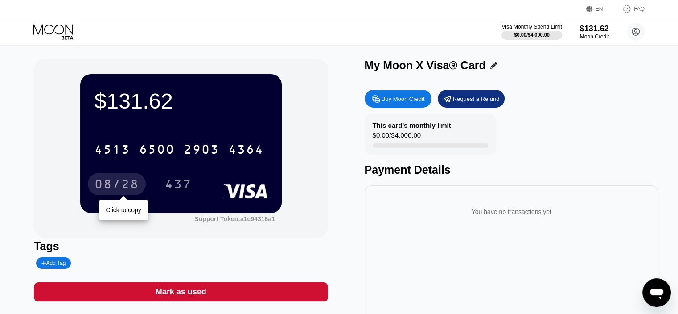
click at [134, 187] on div "08/28" at bounding box center [117, 185] width 45 height 14
type textarea "x"
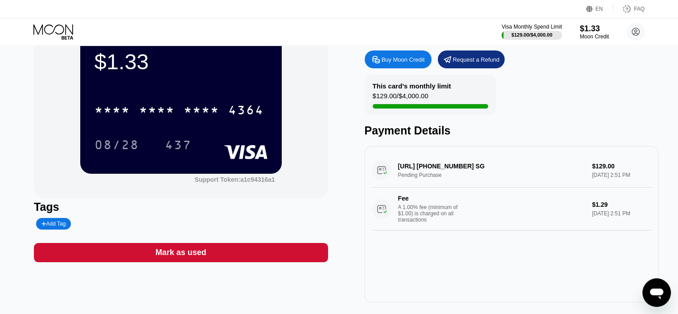
scroll to position [41, 0]
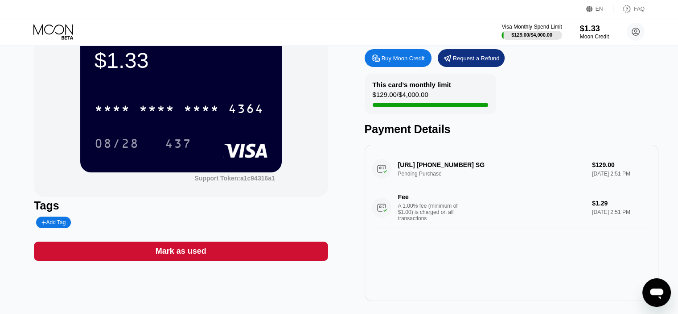
click at [61, 223] on div "Add Tag" at bounding box center [53, 222] width 24 height 6
type input "b241"
click at [114, 221] on icon at bounding box center [116, 221] width 5 height 5
click at [195, 210] on div "Tags" at bounding box center [181, 205] width 294 height 13
click at [623, 180] on div "NANSEN.AI +6561234567 SG Pending Purchase $129.00 Sep 24, 2025 2:51 PM Fee A 1.…" at bounding box center [512, 190] width 280 height 77
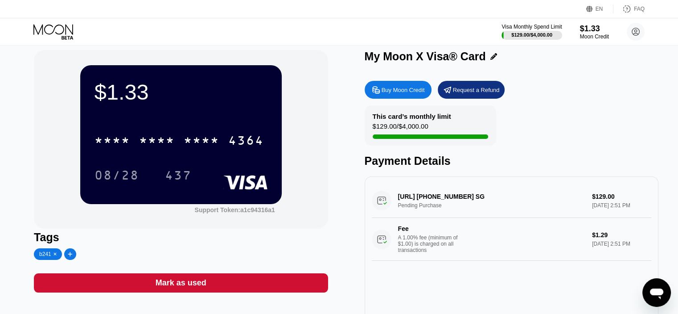
scroll to position [0, 0]
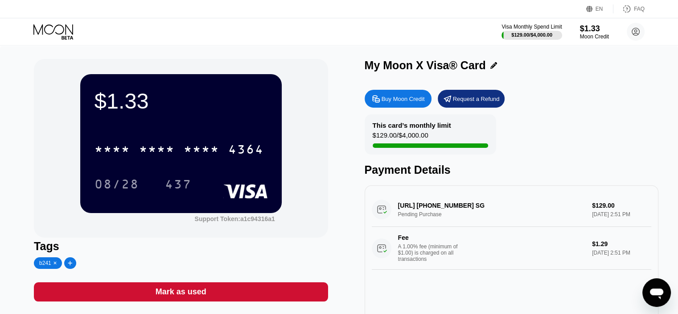
click at [604, 74] on div "My Moon X Visa® Card" at bounding box center [512, 67] width 294 height 17
click at [632, 115] on div "Buy Moon Credit Request a Refund This card’s monthly limit $129.00 / $4,000.00 …" at bounding box center [512, 213] width 294 height 256
click at [655, 292] on icon "Open messaging window" at bounding box center [656, 293] width 13 height 11
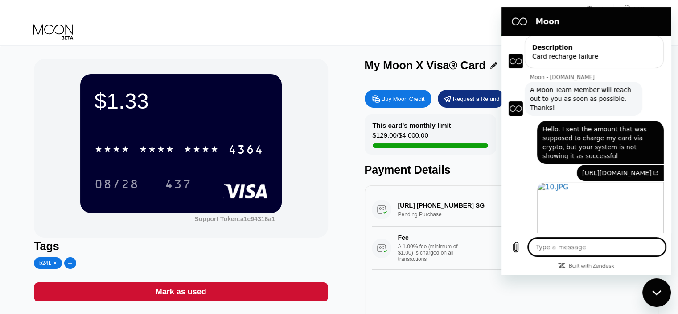
scroll to position [151, 0]
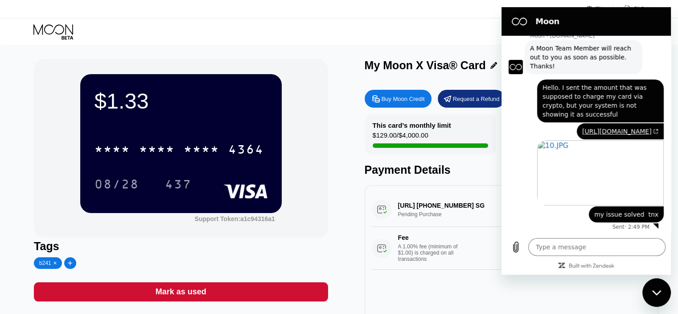
click at [410, 293] on div "NANSEN.AI +6561234567 SG Pending Purchase $129.00 Sep 24, 2025 2:51 PM Fee A 1.…" at bounding box center [512, 263] width 294 height 156
click at [462, 37] on div "Visa Monthly Spend Limit $129.00 / $4,000.00 $1.33 Moon Credit nonstope MO40 no…" at bounding box center [339, 31] width 678 height 27
click at [112, 192] on div "08/28" at bounding box center [117, 185] width 45 height 14
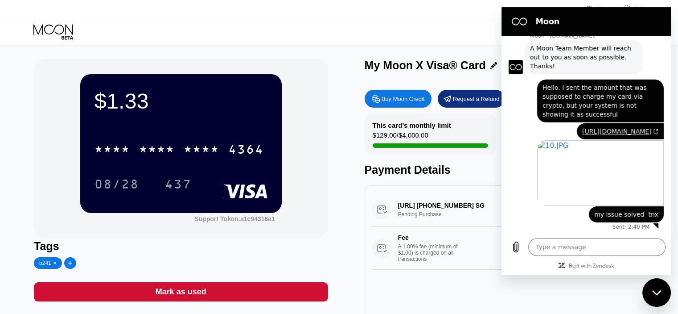
drag, startPoint x: 112, startPoint y: 192, endPoint x: 42, endPoint y: 179, distance: 70.8
click at [42, 179] on div "$1.33 * * * * * * * * * * * * 4364 08/28 437 Support Token: a1c94316a1" at bounding box center [181, 148] width 294 height 178
click at [202, 297] on div "Mark as used" at bounding box center [181, 291] width 51 height 10
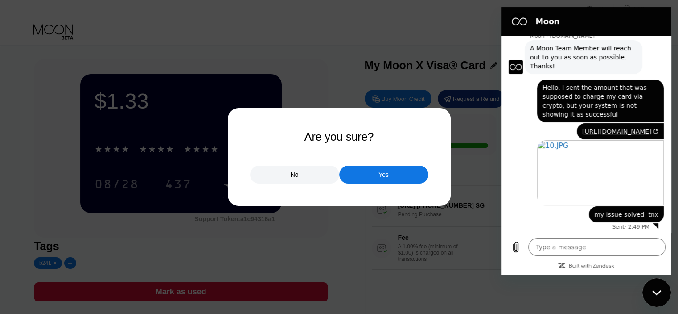
click at [342, 260] on div at bounding box center [342, 157] width 685 height 314
click at [344, 264] on div at bounding box center [342, 157] width 685 height 314
click at [358, 182] on div "Yes" at bounding box center [383, 174] width 89 height 18
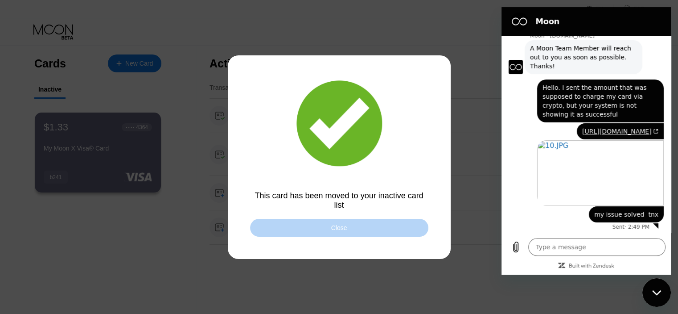
click at [337, 233] on div "Close" at bounding box center [339, 228] width 178 height 18
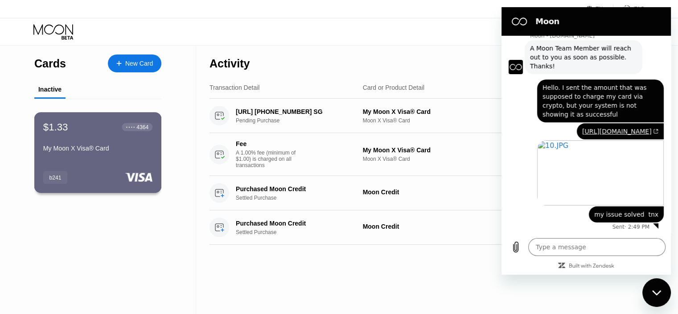
click at [102, 155] on div "My Moon X Visa® Card" at bounding box center [97, 150] width 109 height 11
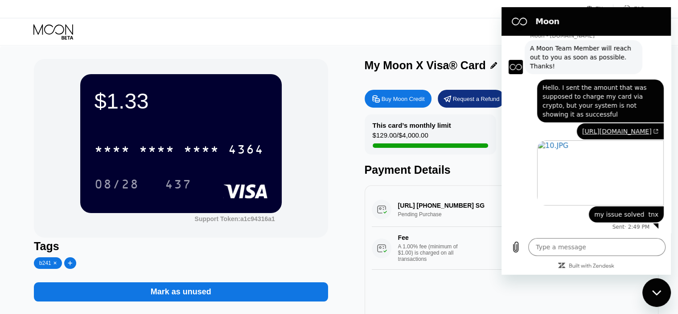
click at [453, 171] on div "Payment Details" at bounding box center [512, 169] width 294 height 13
click at [658, 299] on div "Close messaging window" at bounding box center [657, 292] width 27 height 27
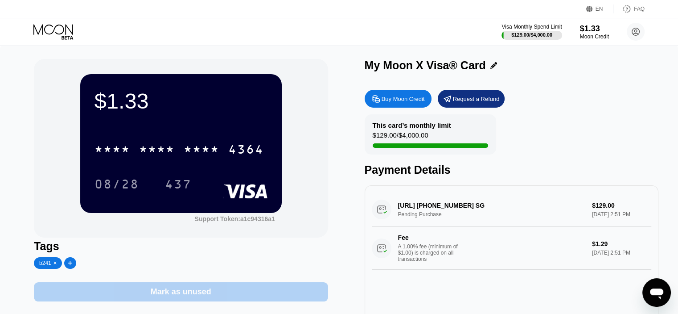
click at [183, 297] on div "Mark as unused" at bounding box center [181, 291] width 61 height 10
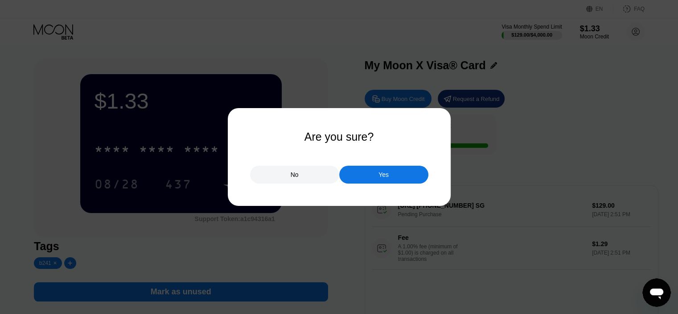
click at [376, 177] on div "Yes" at bounding box center [383, 174] width 89 height 18
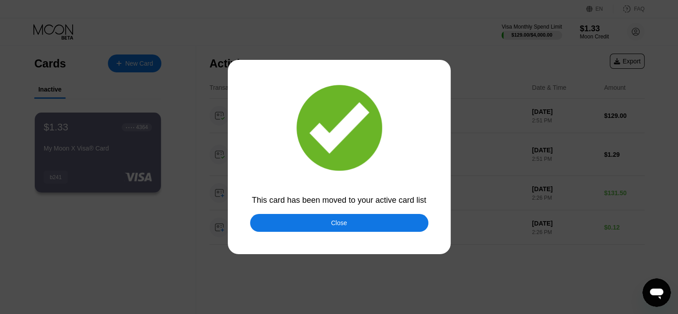
click at [346, 226] on div "Close" at bounding box center [339, 222] width 16 height 7
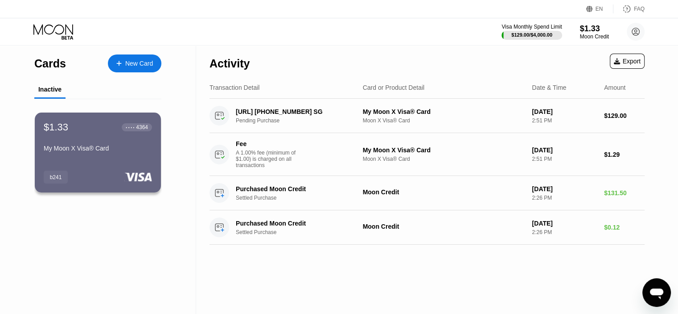
click at [57, 68] on div "Cards" at bounding box center [50, 63] width 32 height 13
drag, startPoint x: 53, startPoint y: 63, endPoint x: 56, endPoint y: 81, distance: 17.6
click at [53, 64] on div "Cards" at bounding box center [50, 63] width 32 height 13
click at [53, 67] on div "Cards" at bounding box center [50, 63] width 32 height 13
click at [62, 64] on div "Cards" at bounding box center [50, 63] width 32 height 13
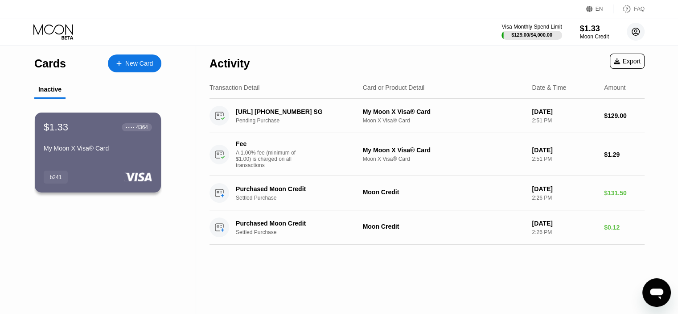
click at [632, 37] on circle at bounding box center [636, 32] width 18 height 18
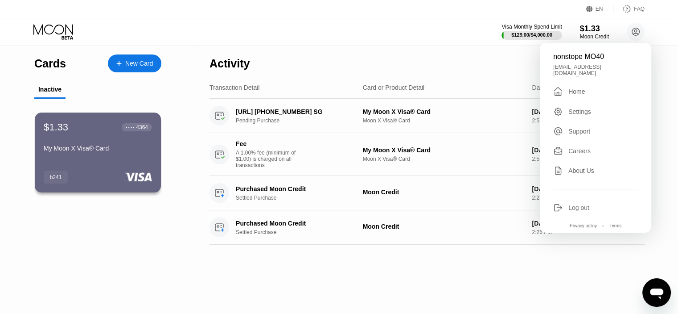
click at [570, 92] on div "nonstope MO40 nonstope00@gmail.com  Home Settings Support Careers About Us Log…" at bounding box center [596, 138] width 112 height 190
click at [569, 91] on div "Home" at bounding box center [577, 91] width 17 height 7
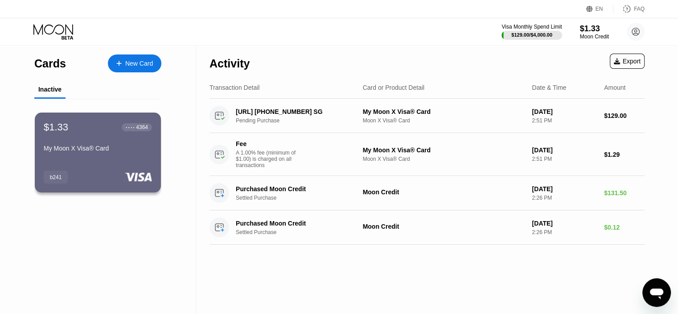
click at [52, 69] on div "Cards" at bounding box center [50, 63] width 32 height 13
click at [54, 27] on icon at bounding box center [53, 29] width 40 height 10
click at [118, 155] on div "My Moon X Visa® Card" at bounding box center [97, 150] width 109 height 11
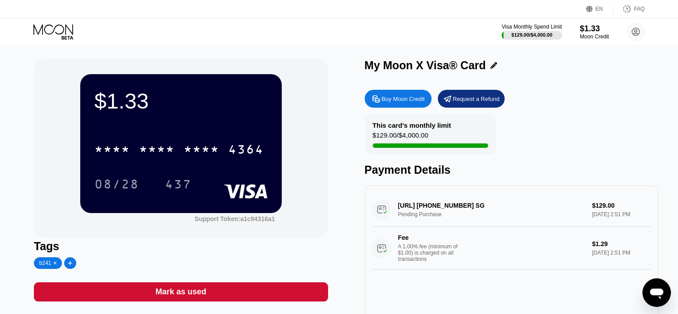
type textarea "x"
